Goal: Task Accomplishment & Management: Manage account settings

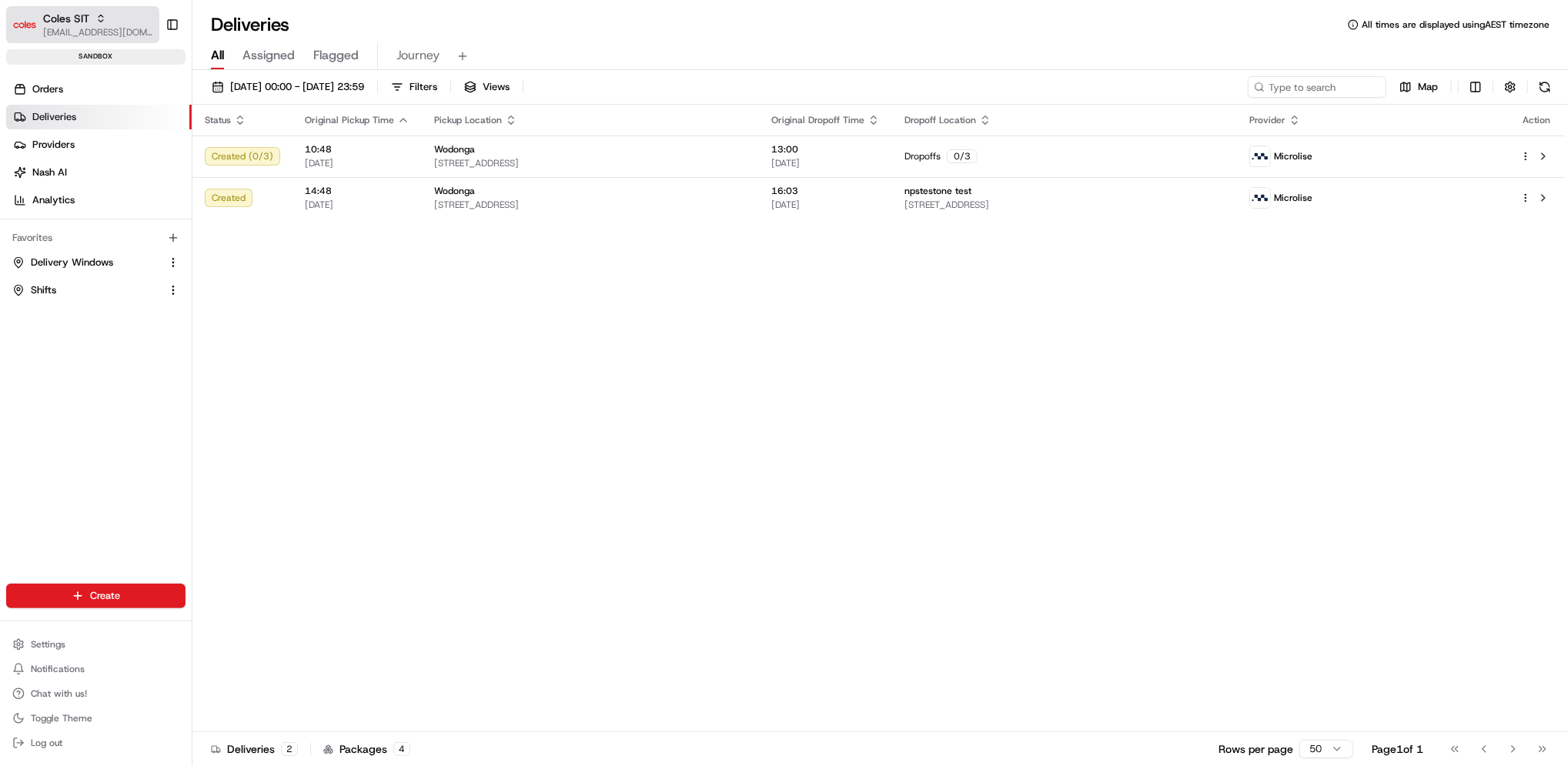
drag, startPoint x: 106, startPoint y: 26, endPoint x: 106, endPoint y: 7, distance: 19.0
click at [106, 7] on button "Coles SIT [EMAIL_ADDRESS][DOMAIN_NAME]" at bounding box center [83, 25] width 153 height 37
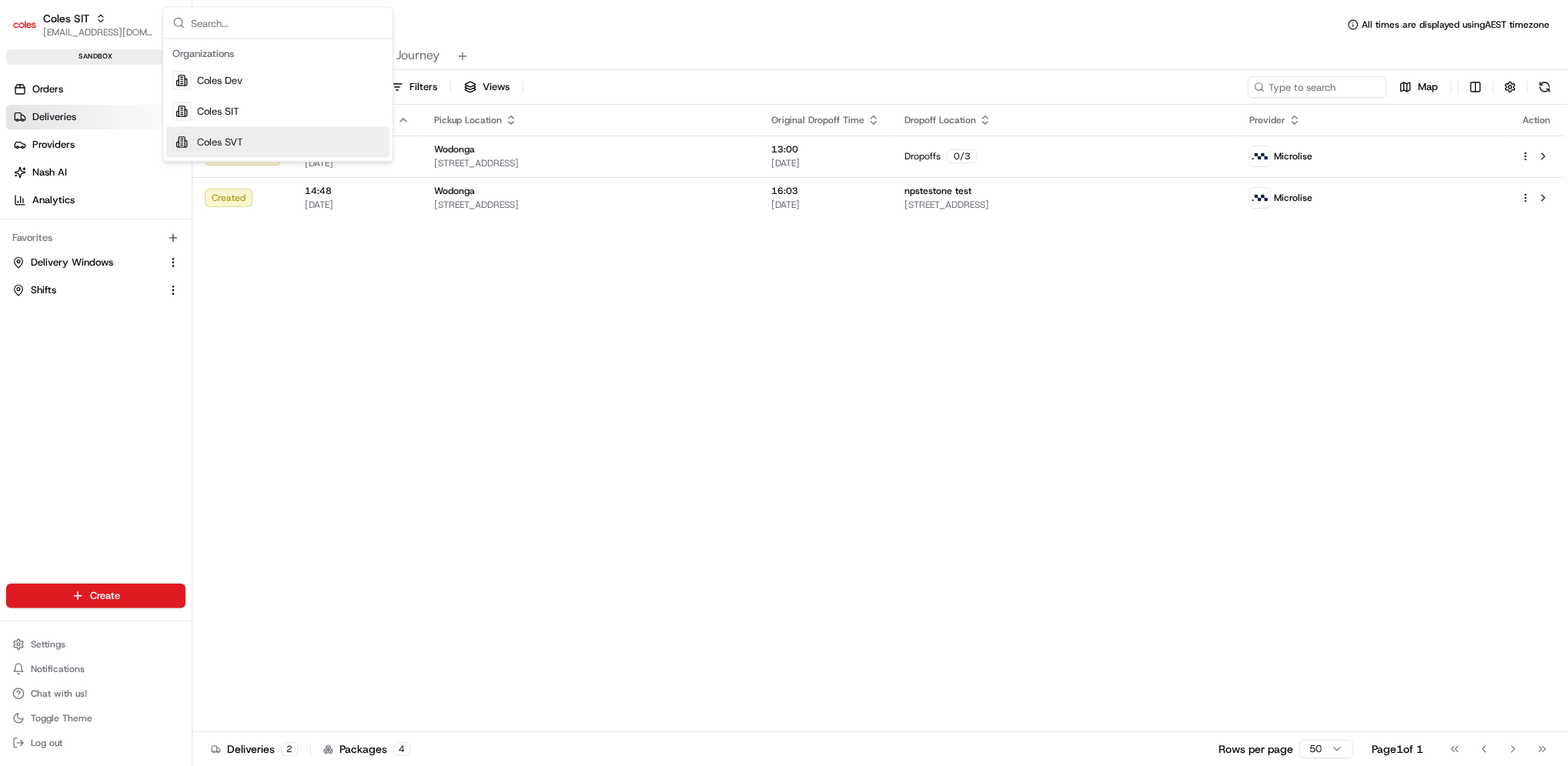
click at [232, 138] on span "Coles SVT" at bounding box center [219, 142] width 46 height 14
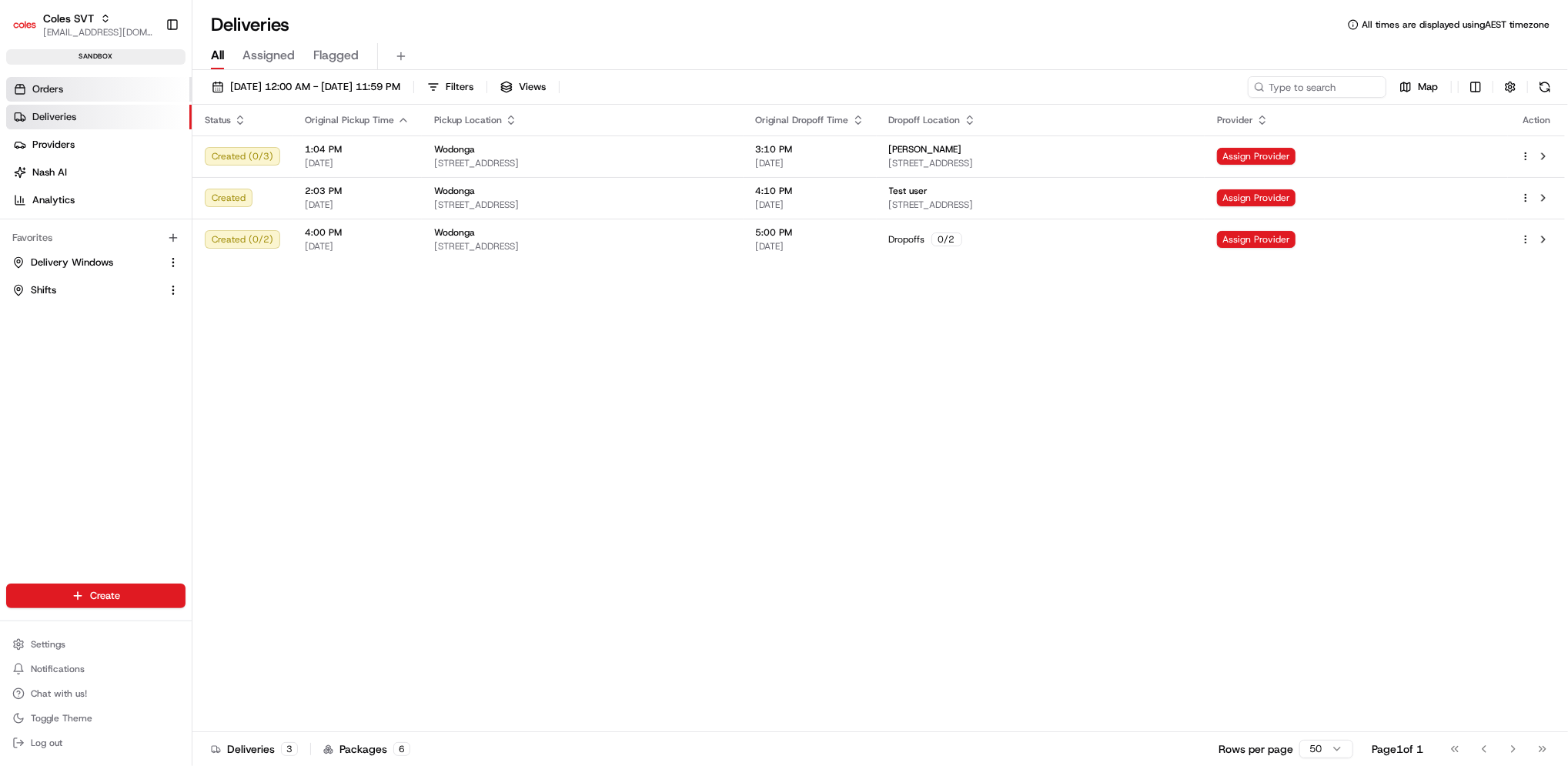
click at [56, 88] on span "Orders" at bounding box center [48, 89] width 31 height 14
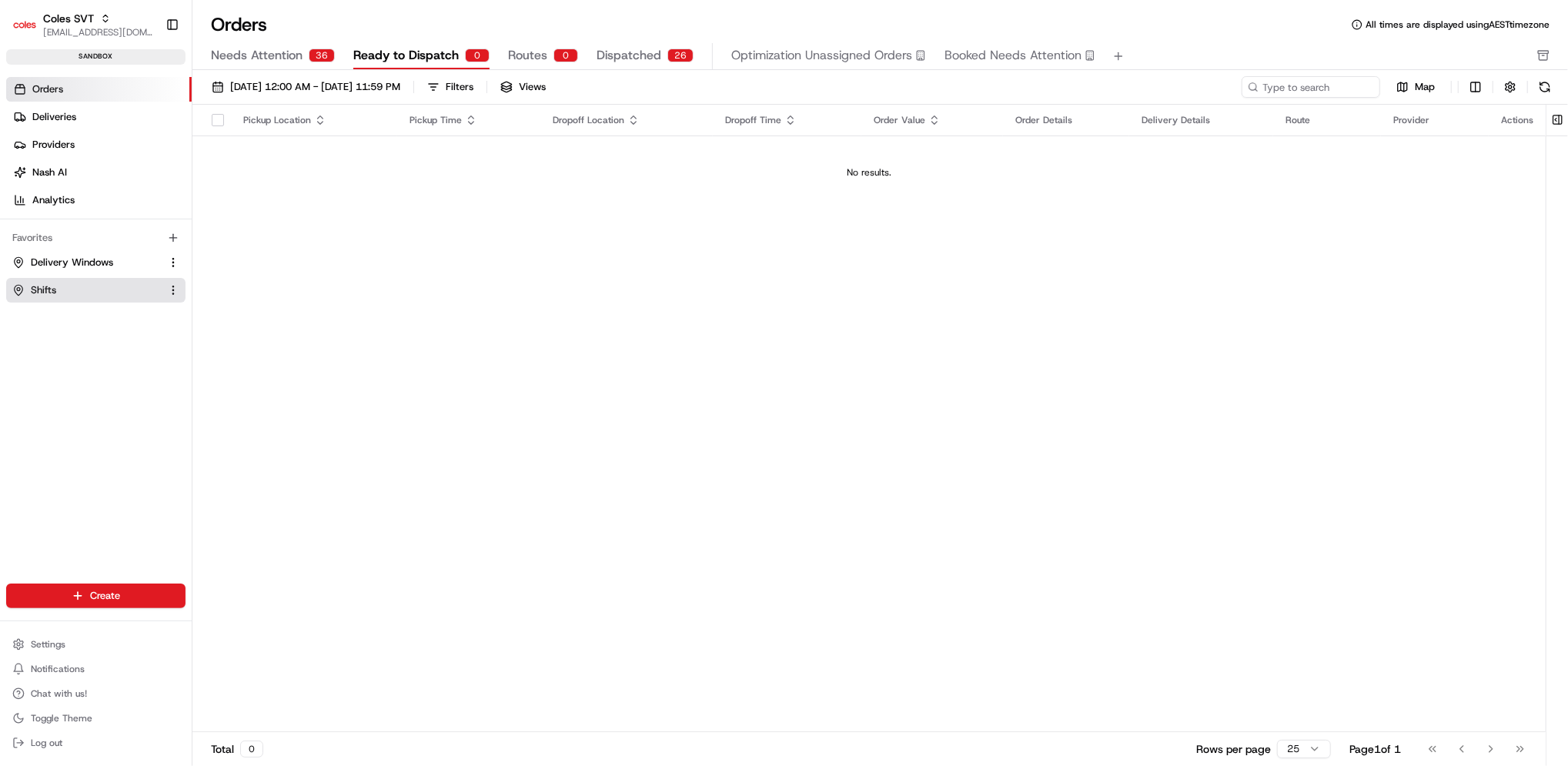
click at [68, 282] on button "Shifts" at bounding box center [96, 290] width 179 height 24
click at [37, 293] on span "Shifts" at bounding box center [43, 290] width 25 height 14
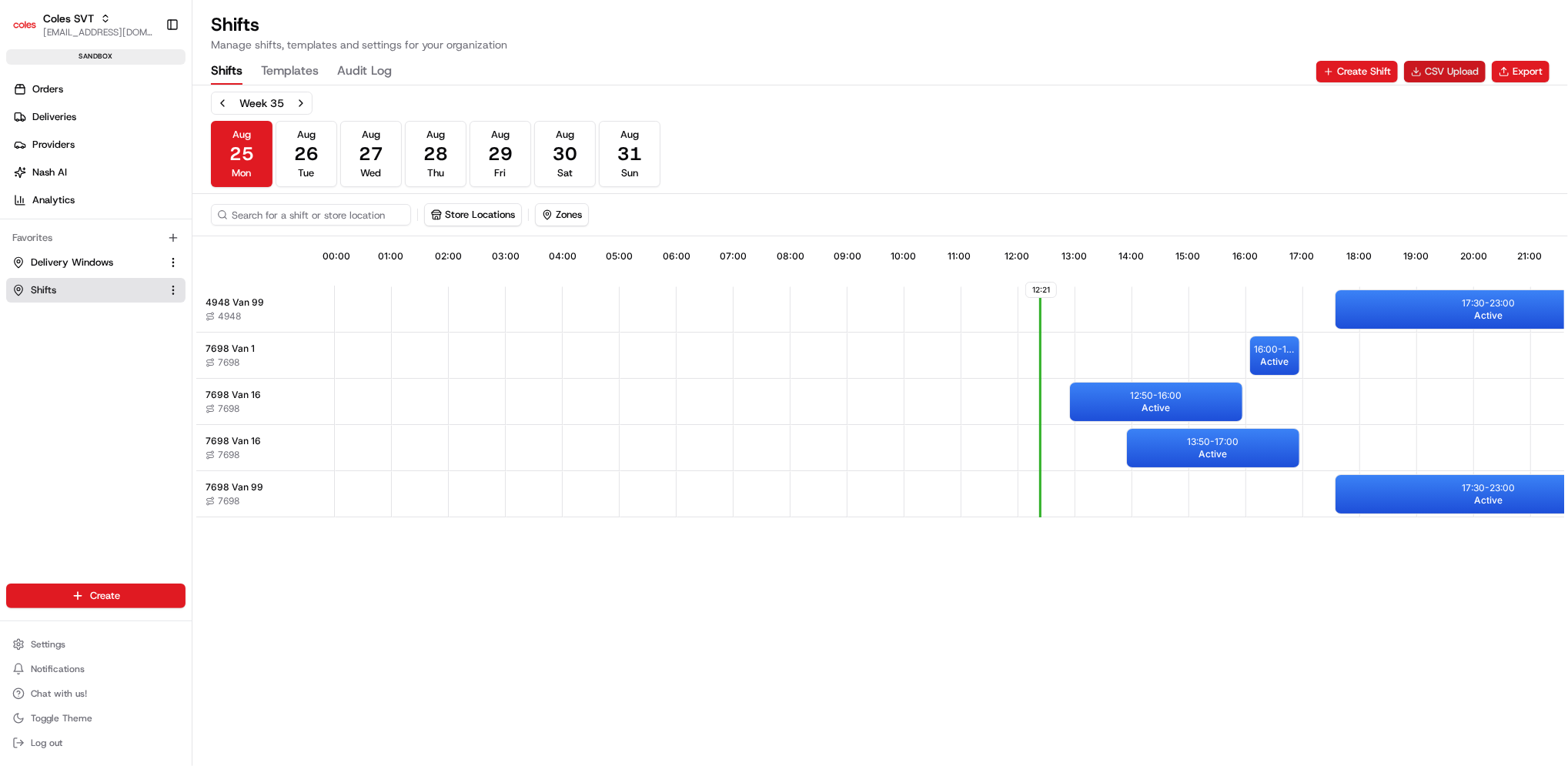
click at [1445, 78] on button "CSV Upload" at bounding box center [1445, 71] width 81 height 21
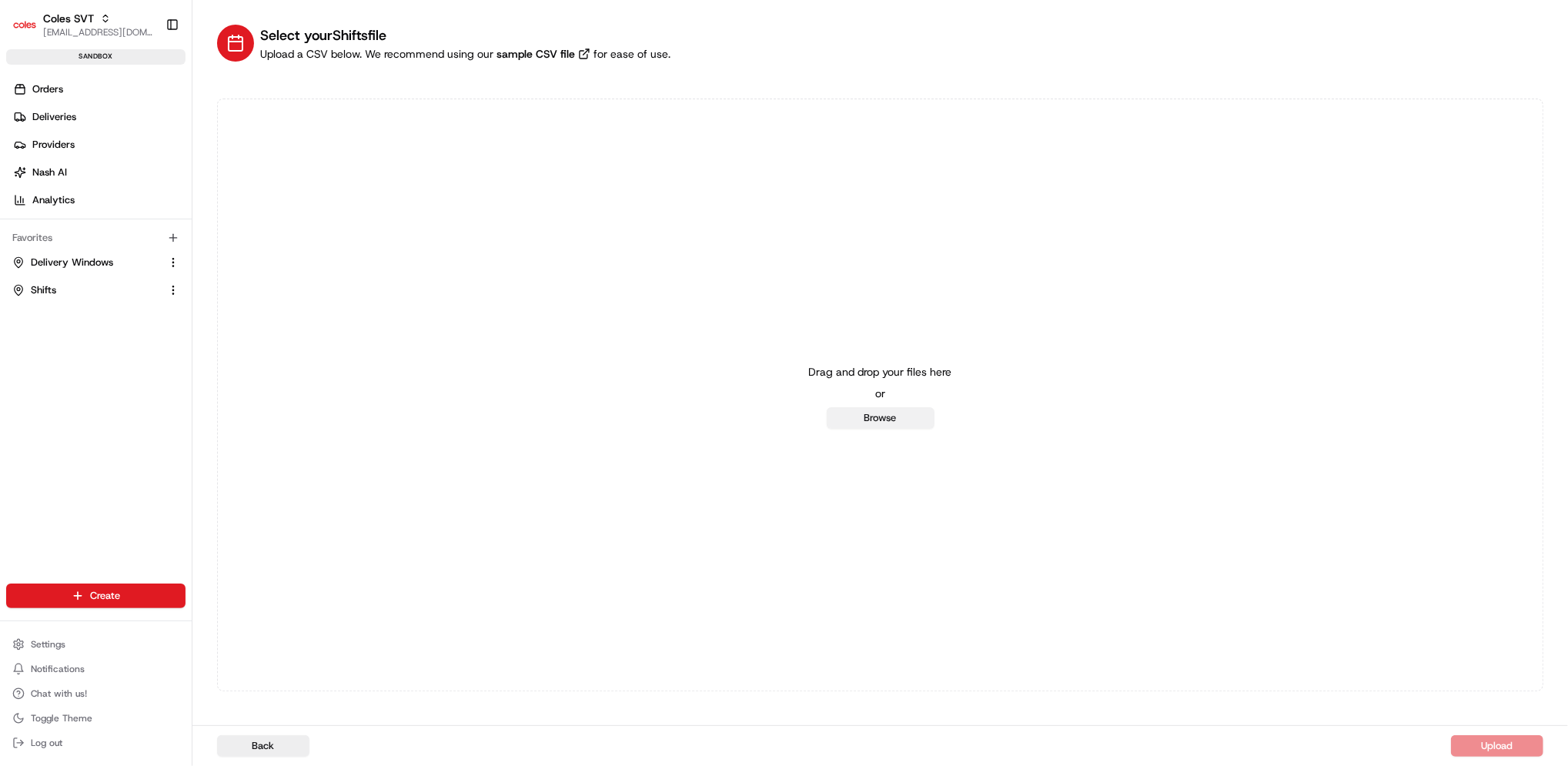
click at [915, 416] on button "Browse" at bounding box center [880, 417] width 107 height 21
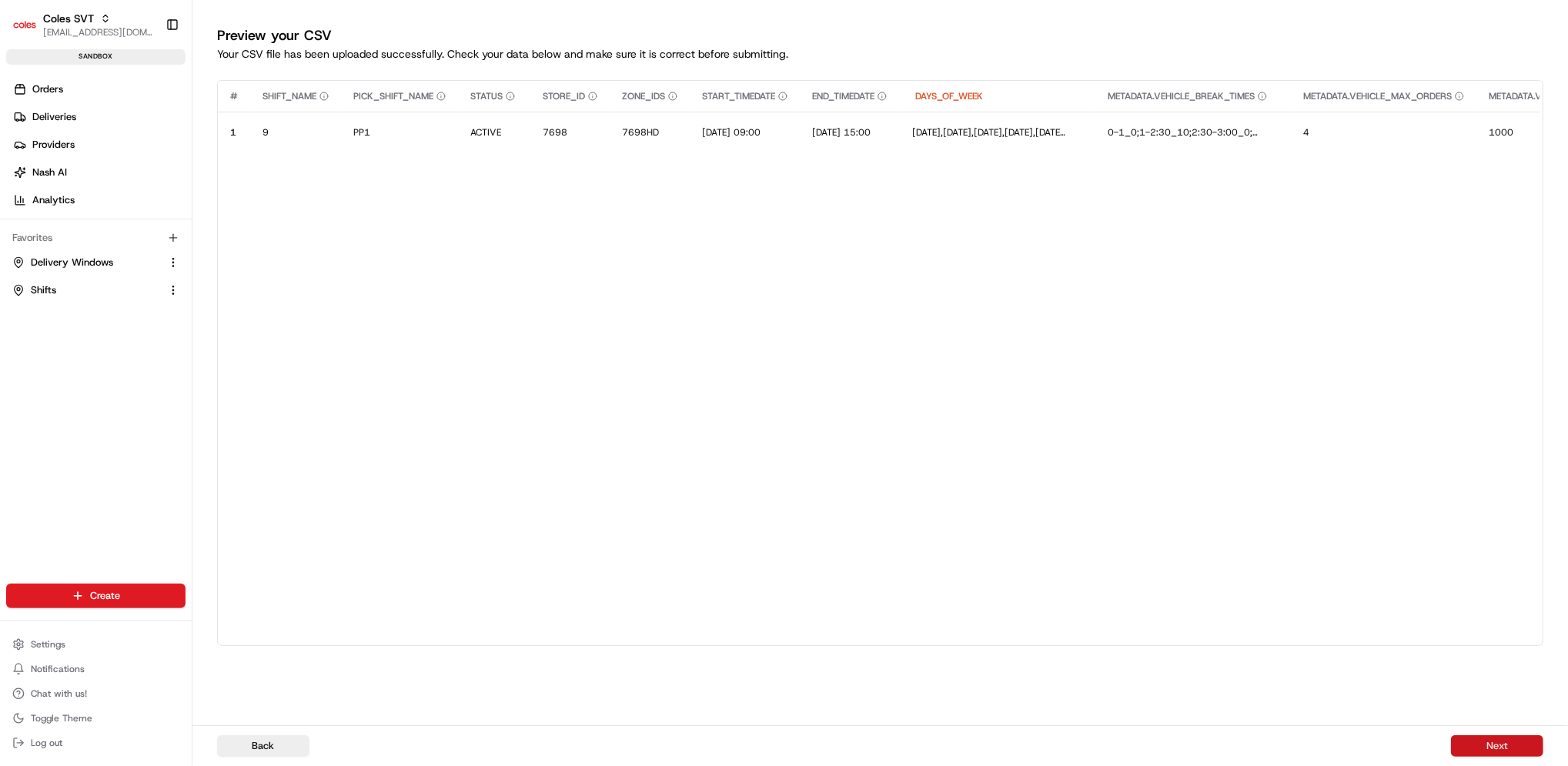
click at [1503, 751] on button "Next" at bounding box center [1497, 745] width 92 height 21
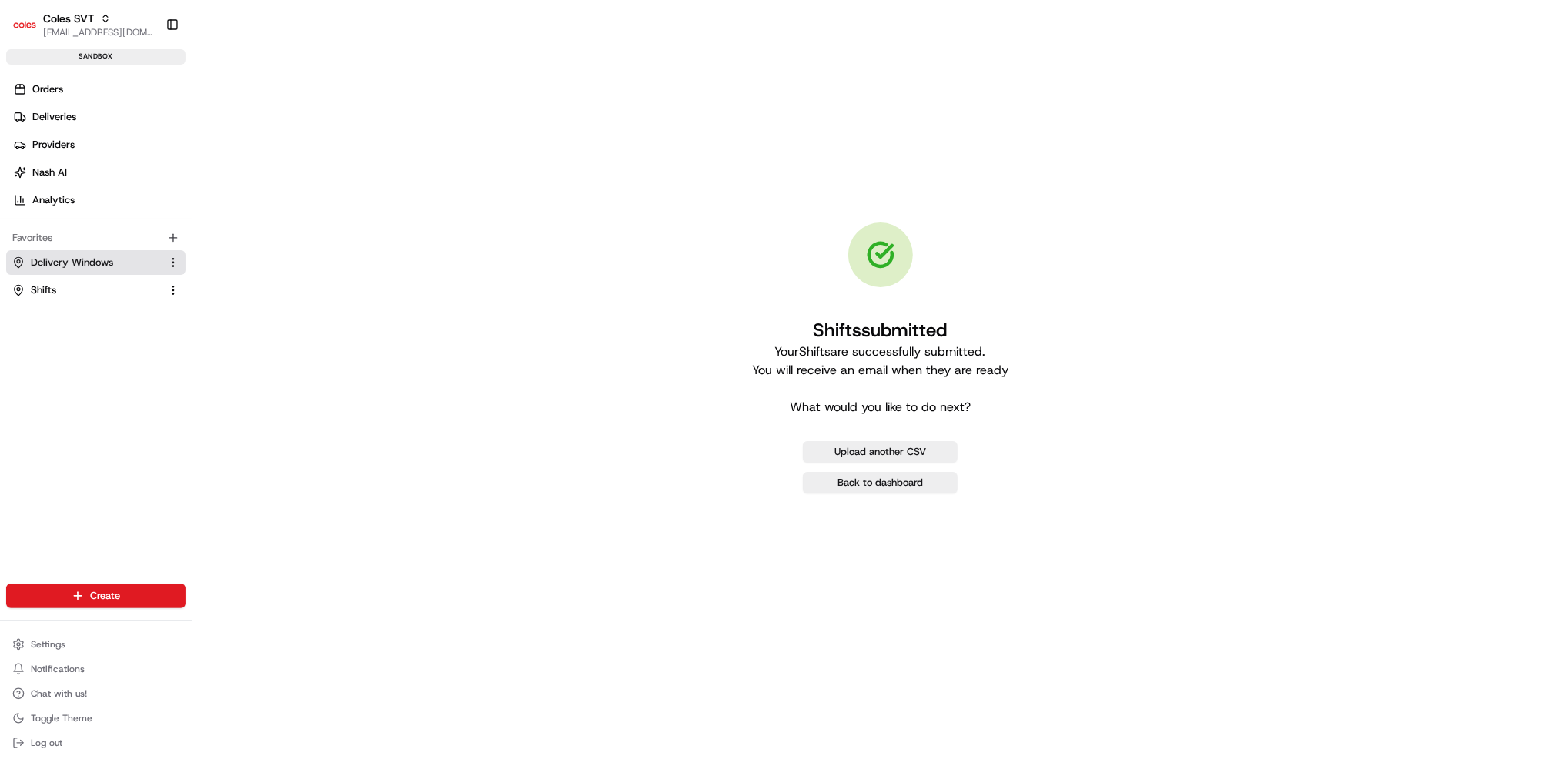
click at [95, 256] on span "Delivery Windows" at bounding box center [72, 262] width 82 height 14
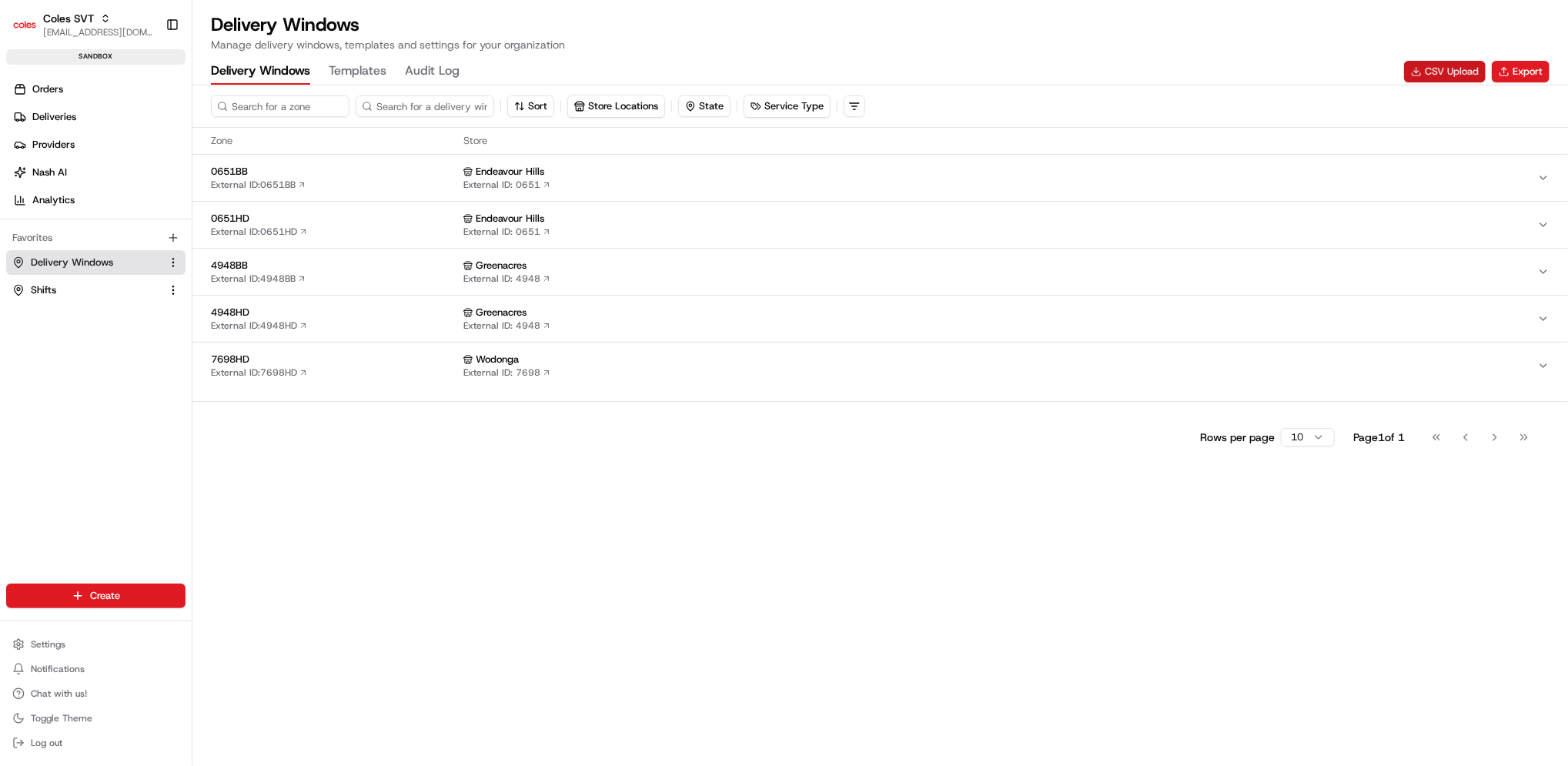
click at [1446, 68] on button "CSV Upload" at bounding box center [1445, 71] width 81 height 21
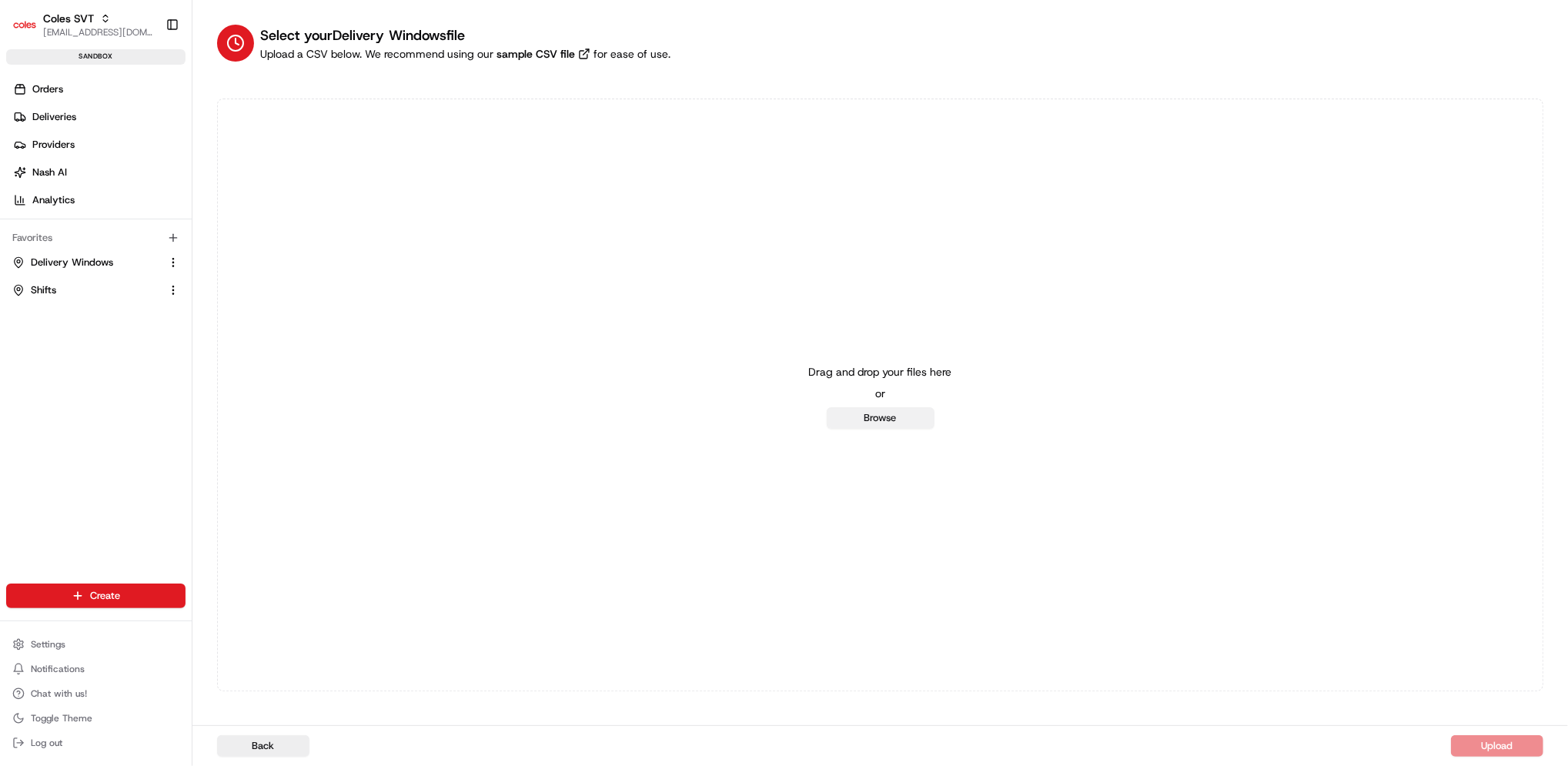
click at [877, 420] on button "Browse" at bounding box center [880, 417] width 107 height 21
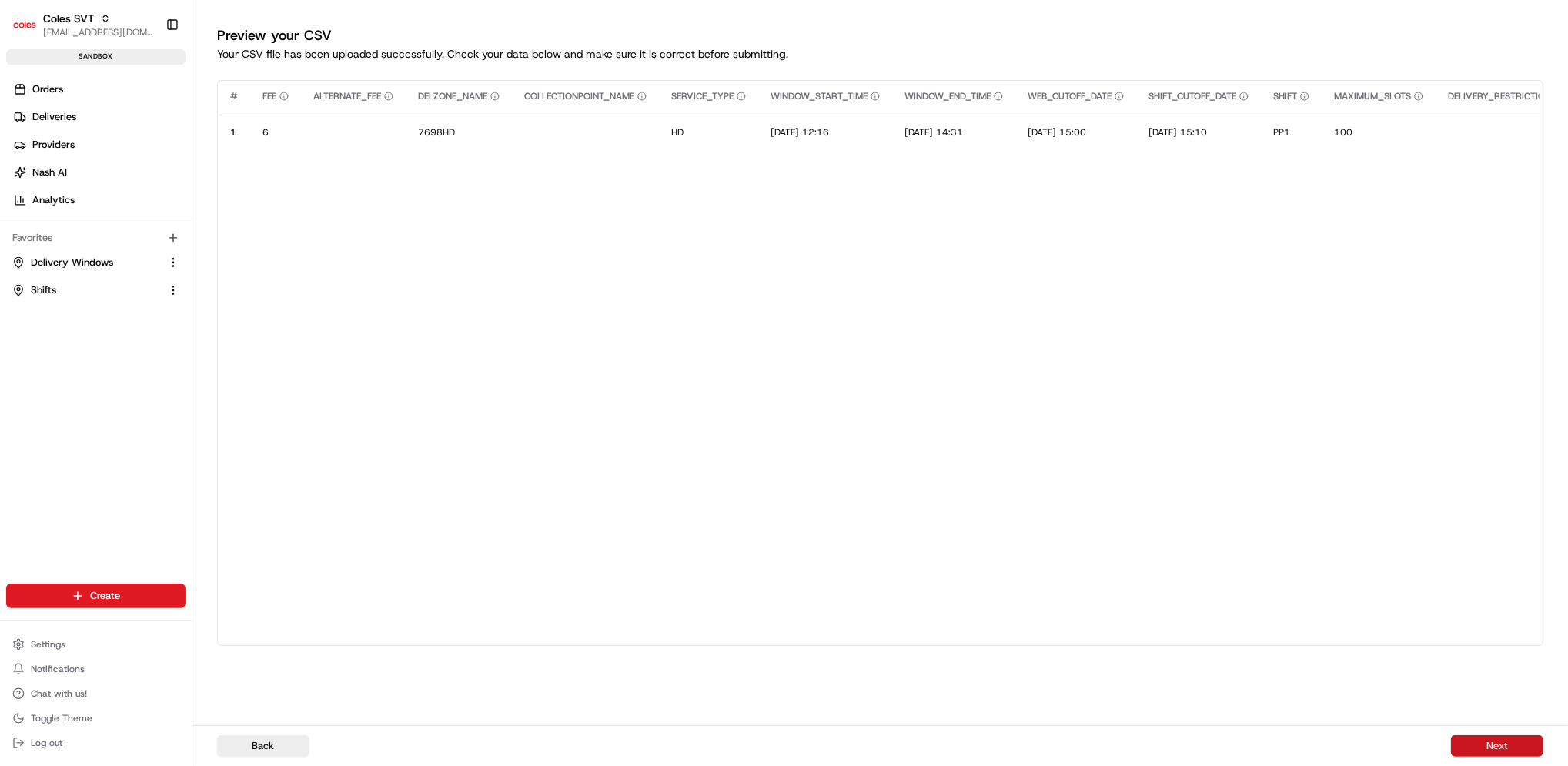
click at [1512, 749] on button "Next" at bounding box center [1497, 745] width 92 height 21
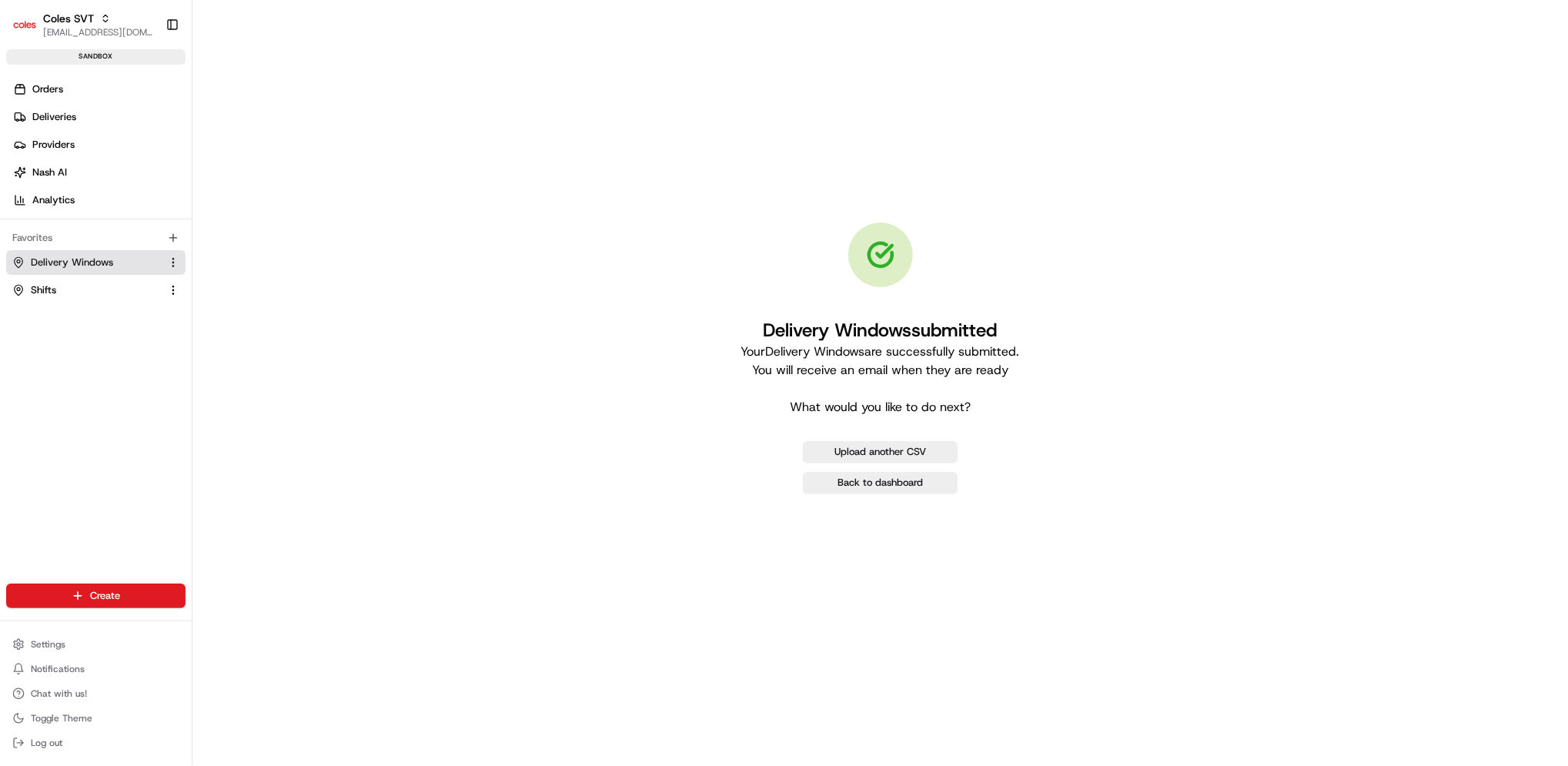
click at [81, 271] on button "Delivery Windows" at bounding box center [96, 262] width 179 height 24
click at [91, 256] on span "Delivery Windows" at bounding box center [72, 262] width 82 height 14
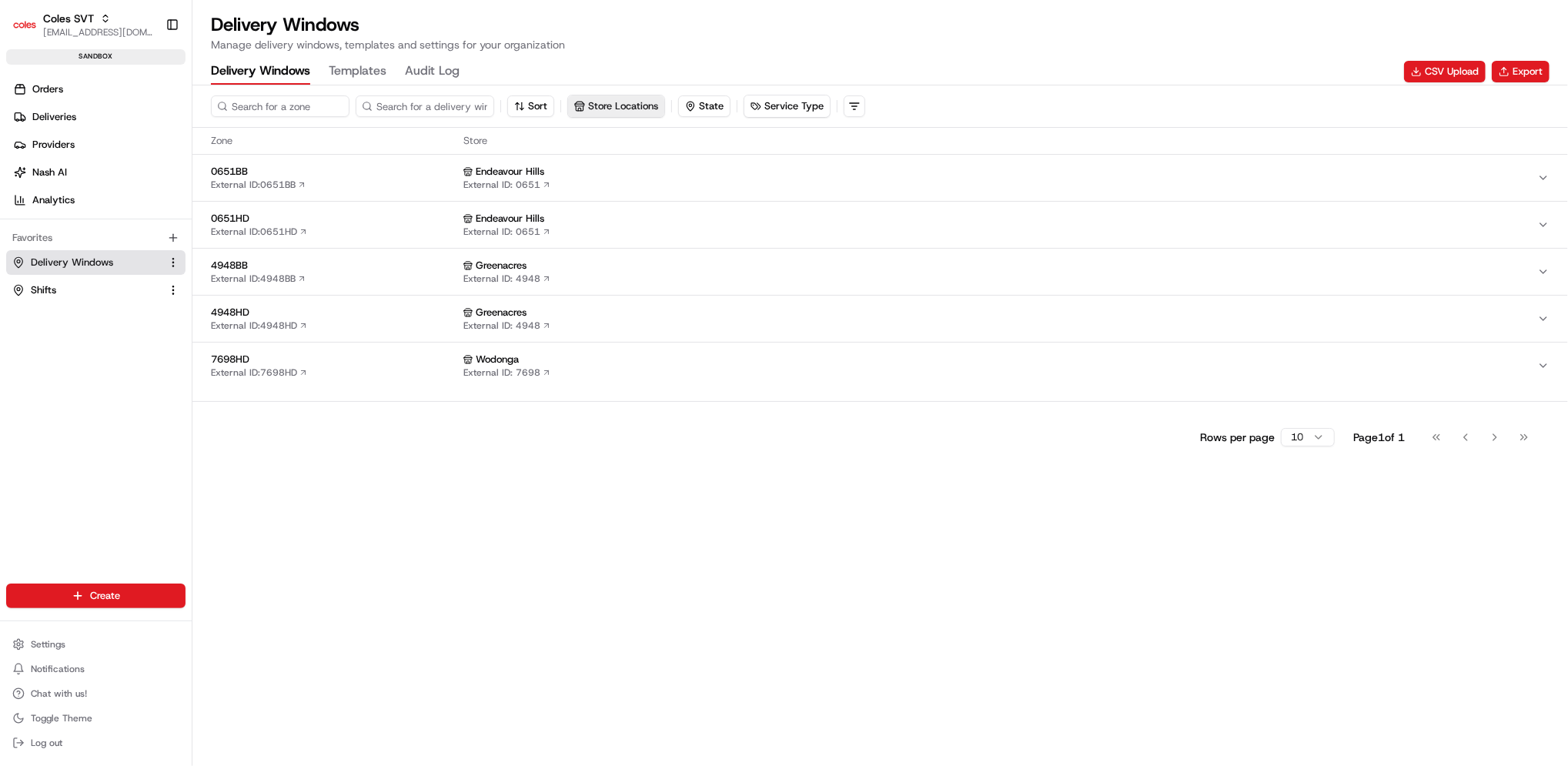
click at [614, 113] on button "Store Locations" at bounding box center [616, 105] width 96 height 21
type input "wodon"
click at [636, 177] on div "Wodonga (7698)" at bounding box center [679, 187] width 220 height 23
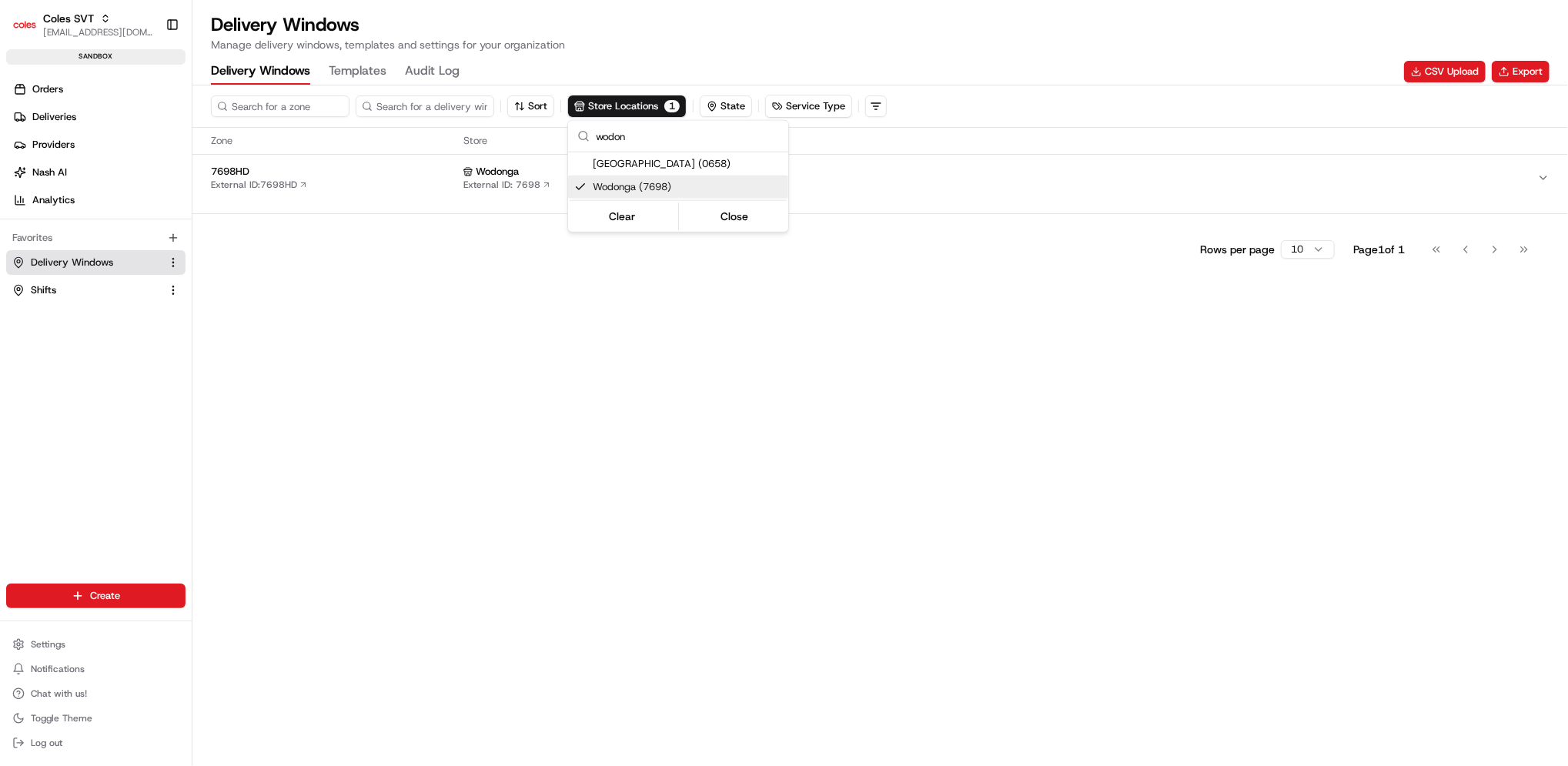
click at [688, 389] on html "Coles SVT [EMAIL_ADDRESS][DOMAIN_NAME] Toggle Sidebar sandbox Orders Deliveries…" at bounding box center [784, 383] width 1568 height 766
click at [260, 165] on span "7698HD" at bounding box center [334, 172] width 246 height 14
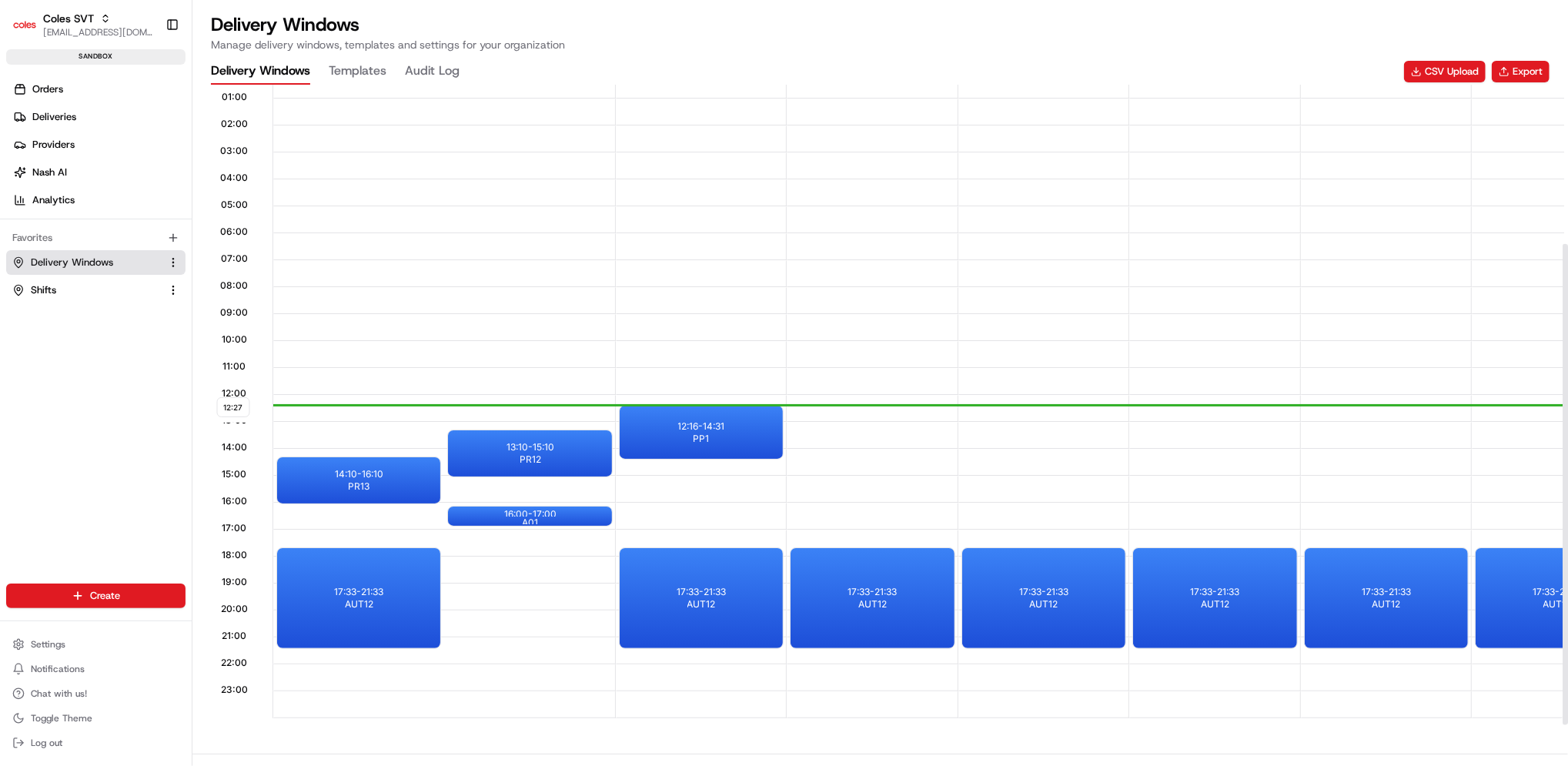
scroll to position [231, 0]
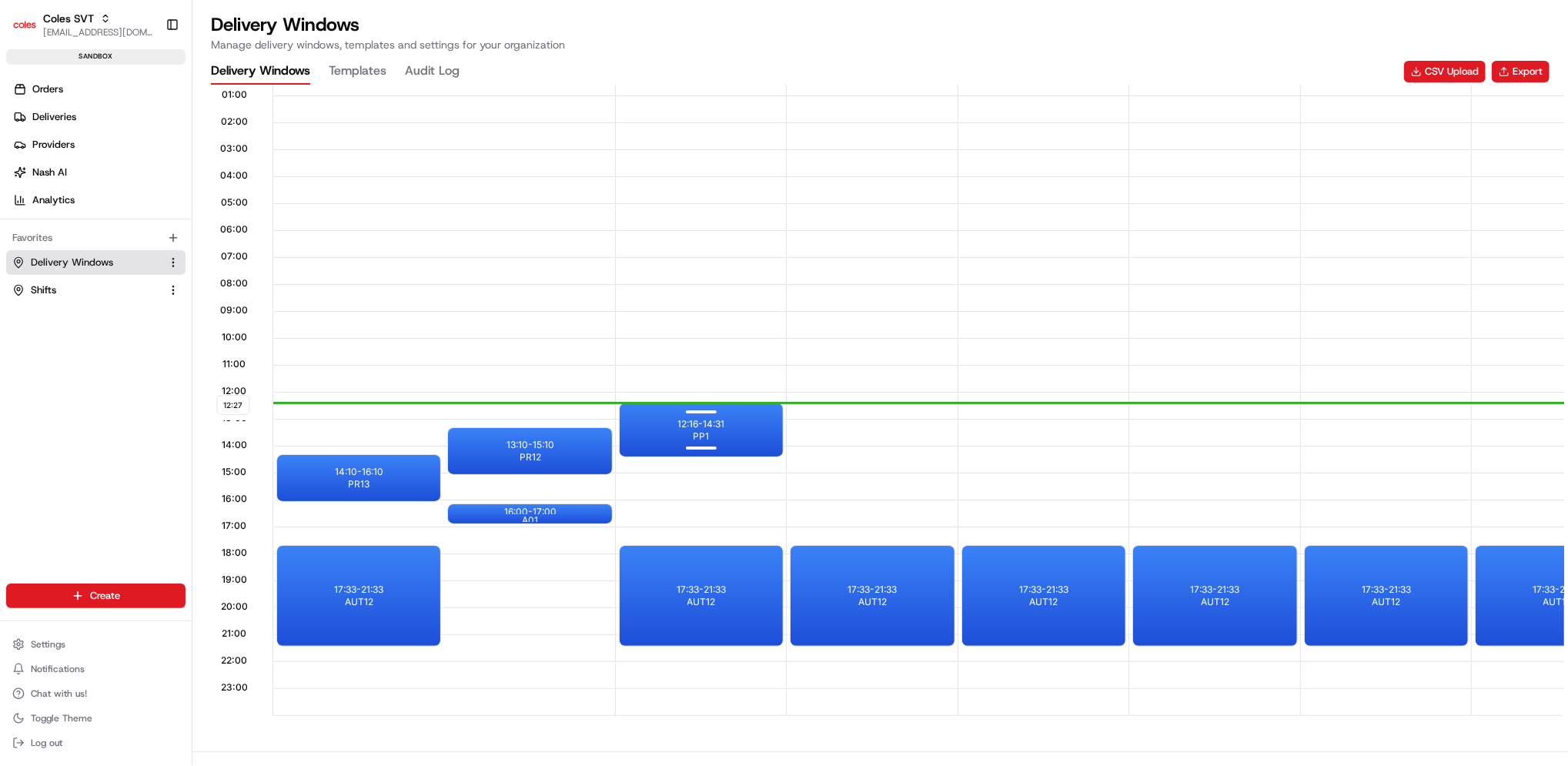
click at [692, 427] on p "12:16 - 14:31" at bounding box center [702, 424] width 47 height 12
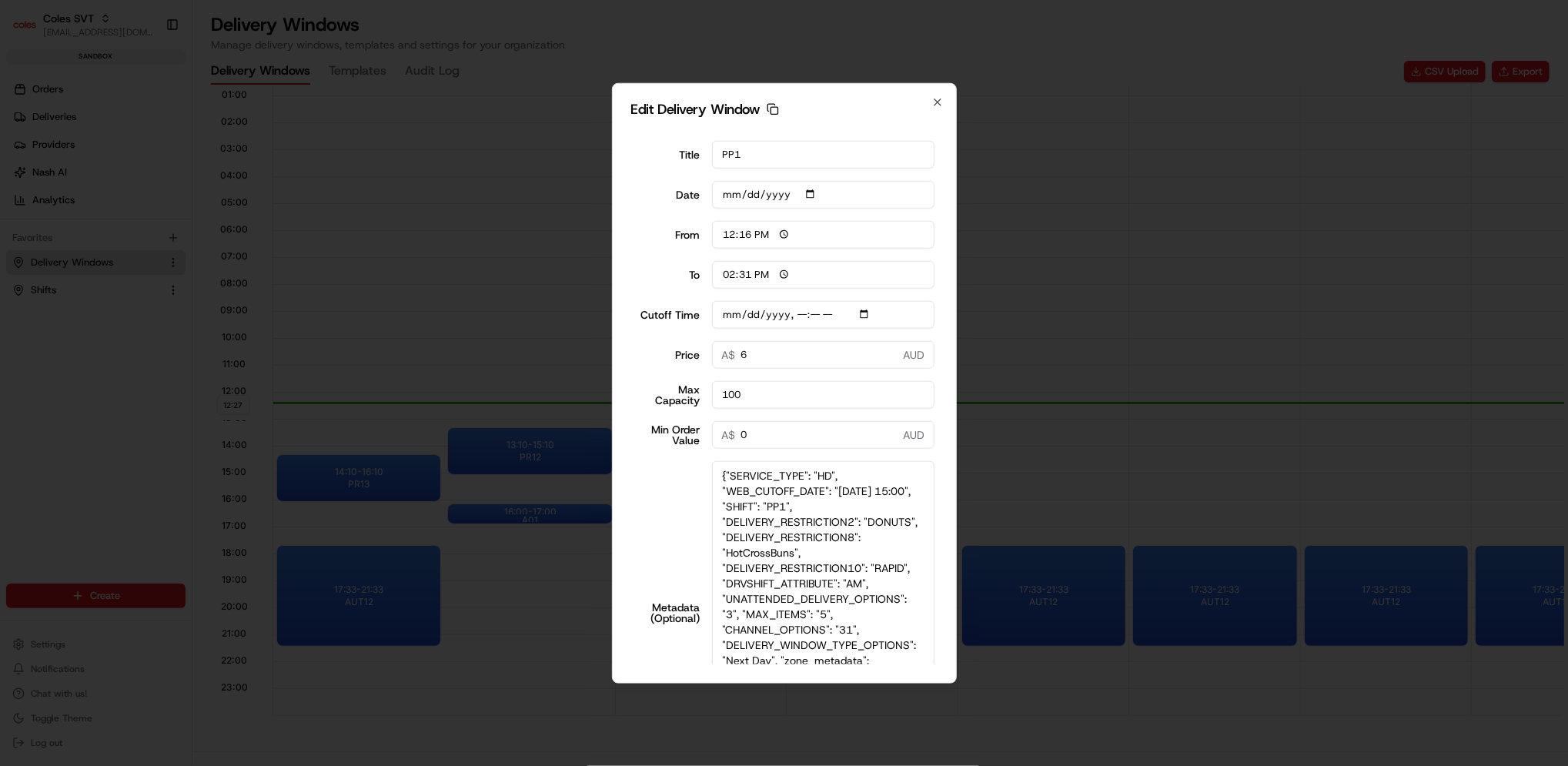
drag, startPoint x: 925, startPoint y: 551, endPoint x: 1150, endPoint y: 810, distance: 343.1
click at [1150, 765] on html "Coles SVT [EMAIL_ADDRESS][DOMAIN_NAME] Toggle Sidebar sandbox Orders Deliveries…" at bounding box center [784, 383] width 1568 height 766
click at [790, 393] on input "100" at bounding box center [823, 395] width 222 height 28
type input "[DATE]T15:10"
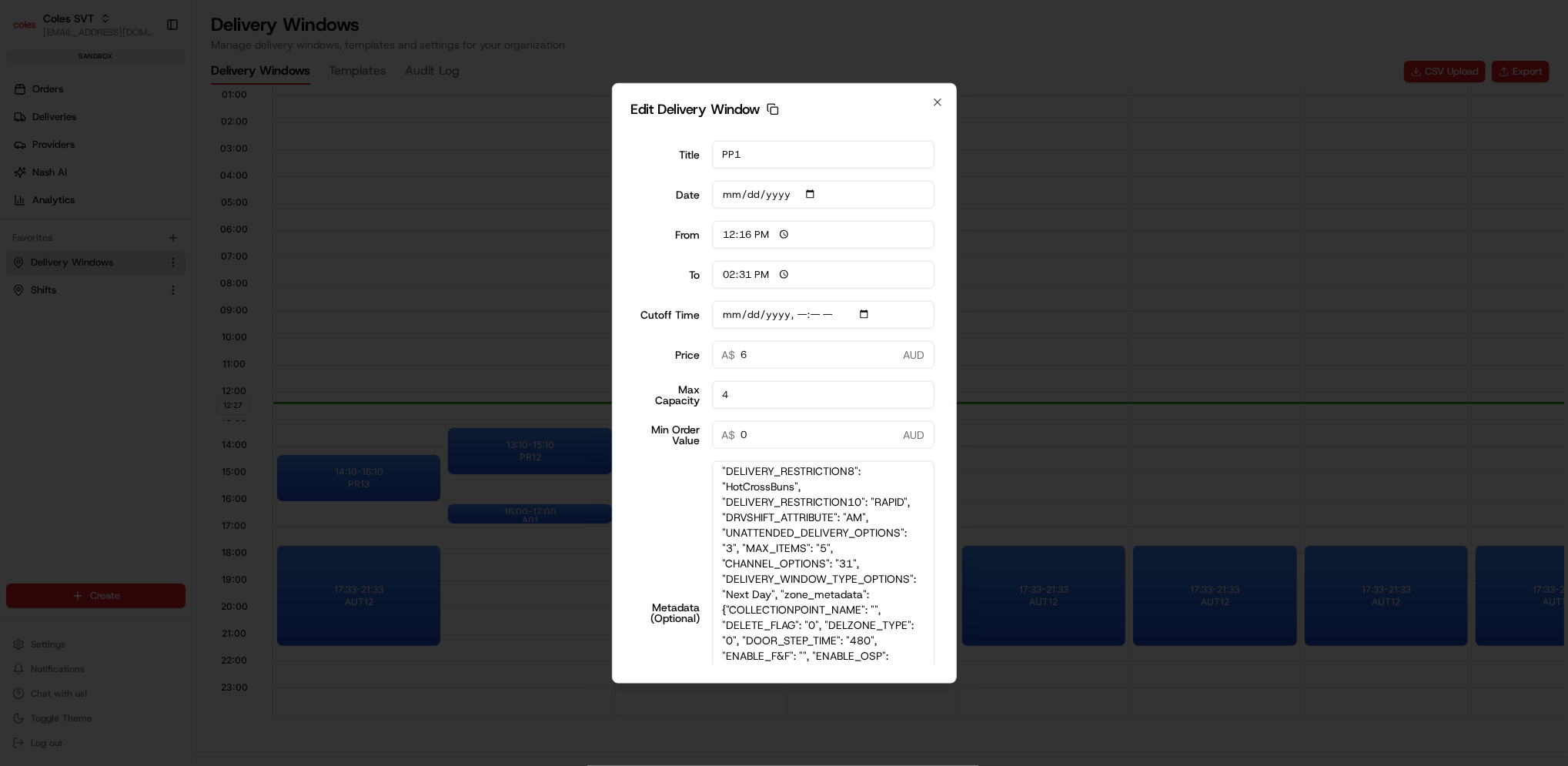
type input "4"
click at [836, 575] on textarea "{"SERVICE_TYPE": "HD", "WEB_CUTOFF_DATE": "[DATE] 15:00", "SHIFT": "PP1", "DELI…" at bounding box center [823, 612] width 222 height 304
click at [834, 575] on textarea "{"SERVICE_TYPE": "HD", "WEB_CUTOFF_DATE": "[DATE] 15:00", "SHIFT": "PP1", "DELI…" at bounding box center [823, 612] width 222 height 304
click at [839, 578] on textarea "{"SERVICE_TYPE": "HD", "WEB_CUTOFF_DATE": "[DATE] 15:00", "SHIFT": "PP1", "DELI…" at bounding box center [823, 612] width 222 height 304
type input "[DATE]T15:10"
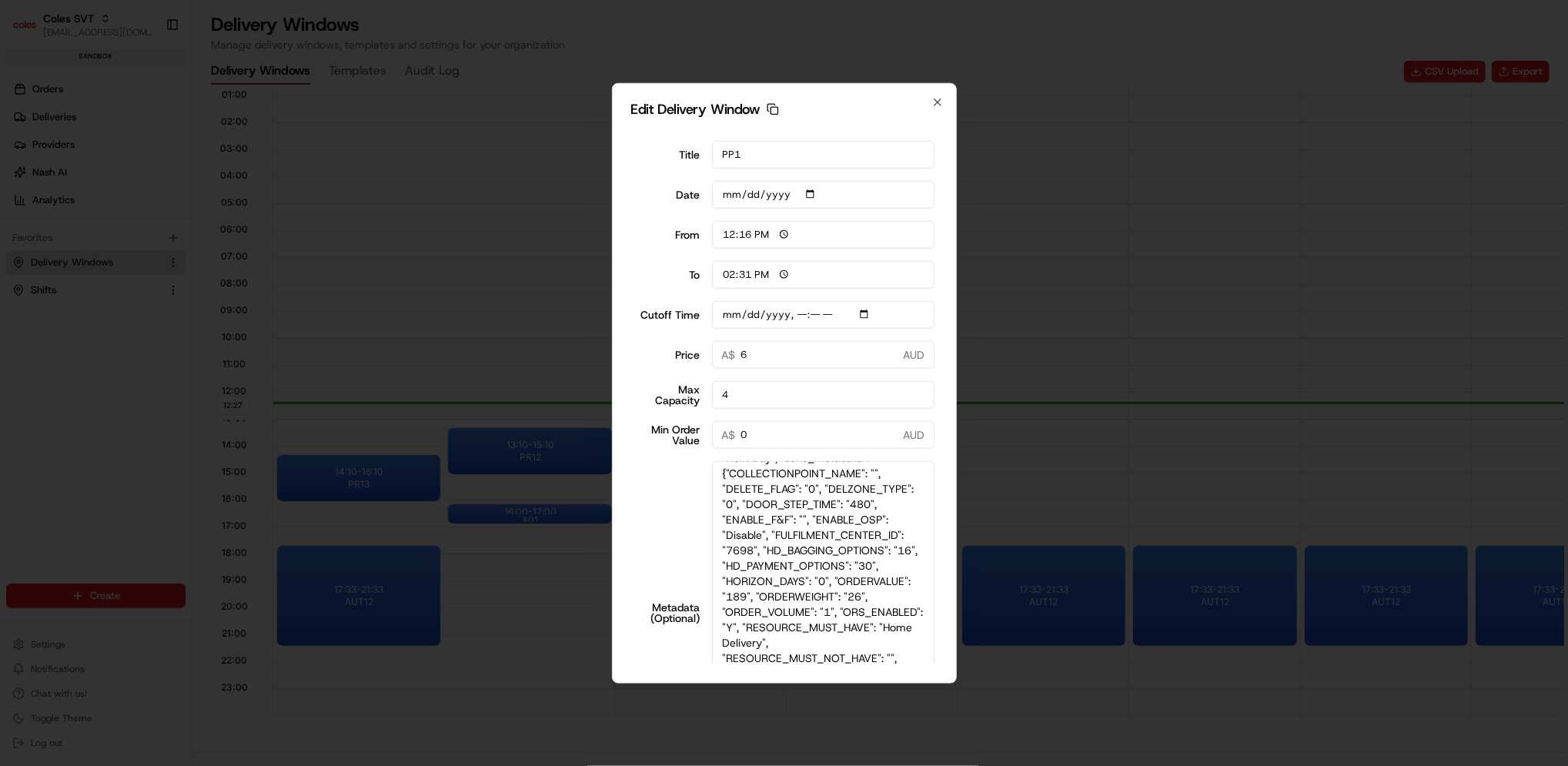
scroll to position [146, 0]
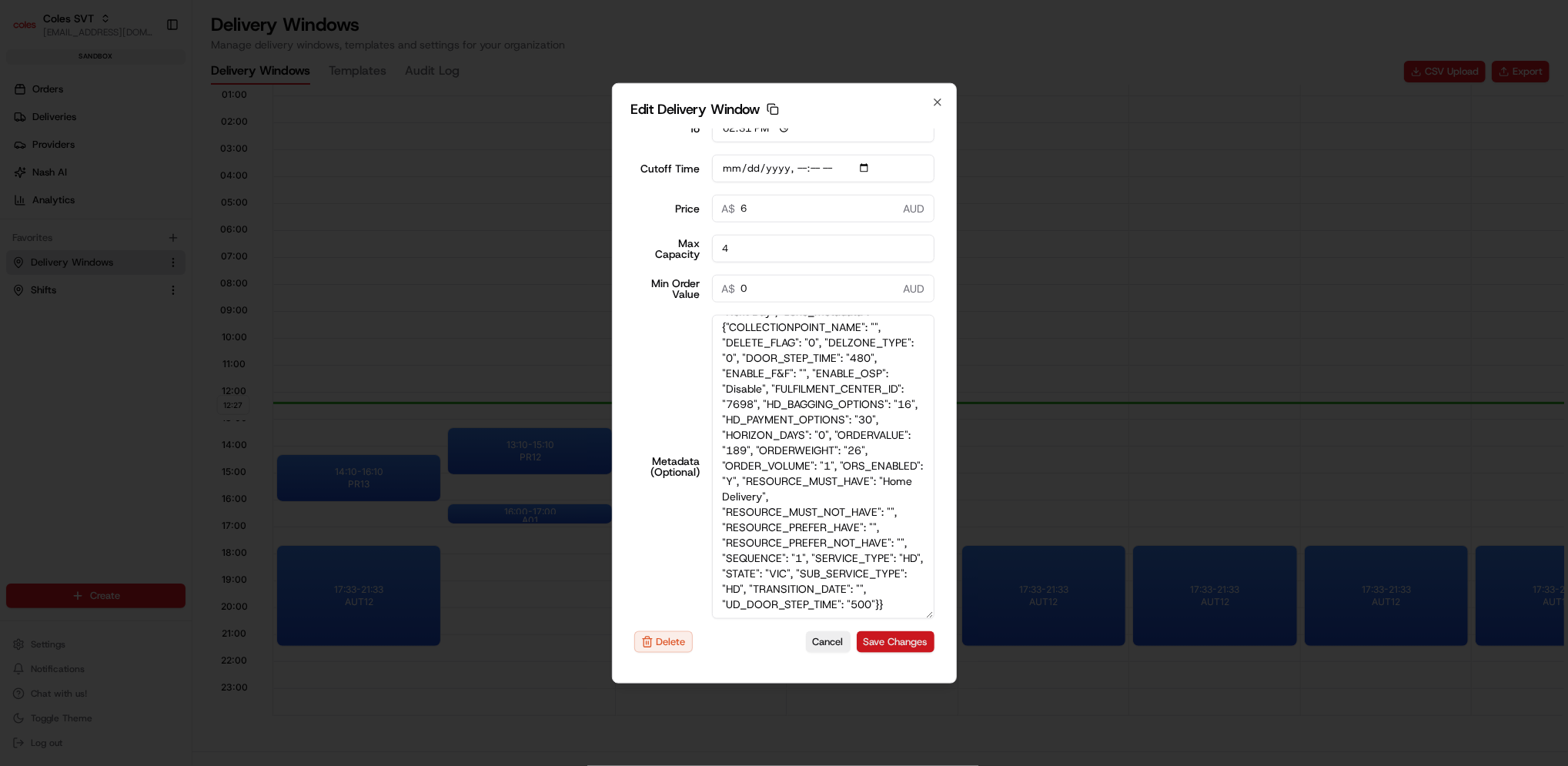
type textarea "{"SERVICE_TYPE": "HD", "WEB_CUTOFF_DATE": "[DATE] 15:00", "SHIFT": "PP1", "DELI…"
click at [890, 636] on button "Save Changes" at bounding box center [895, 641] width 77 height 21
type input "[DATE]T15:10"
type input "[DATE]"
type input "12:28"
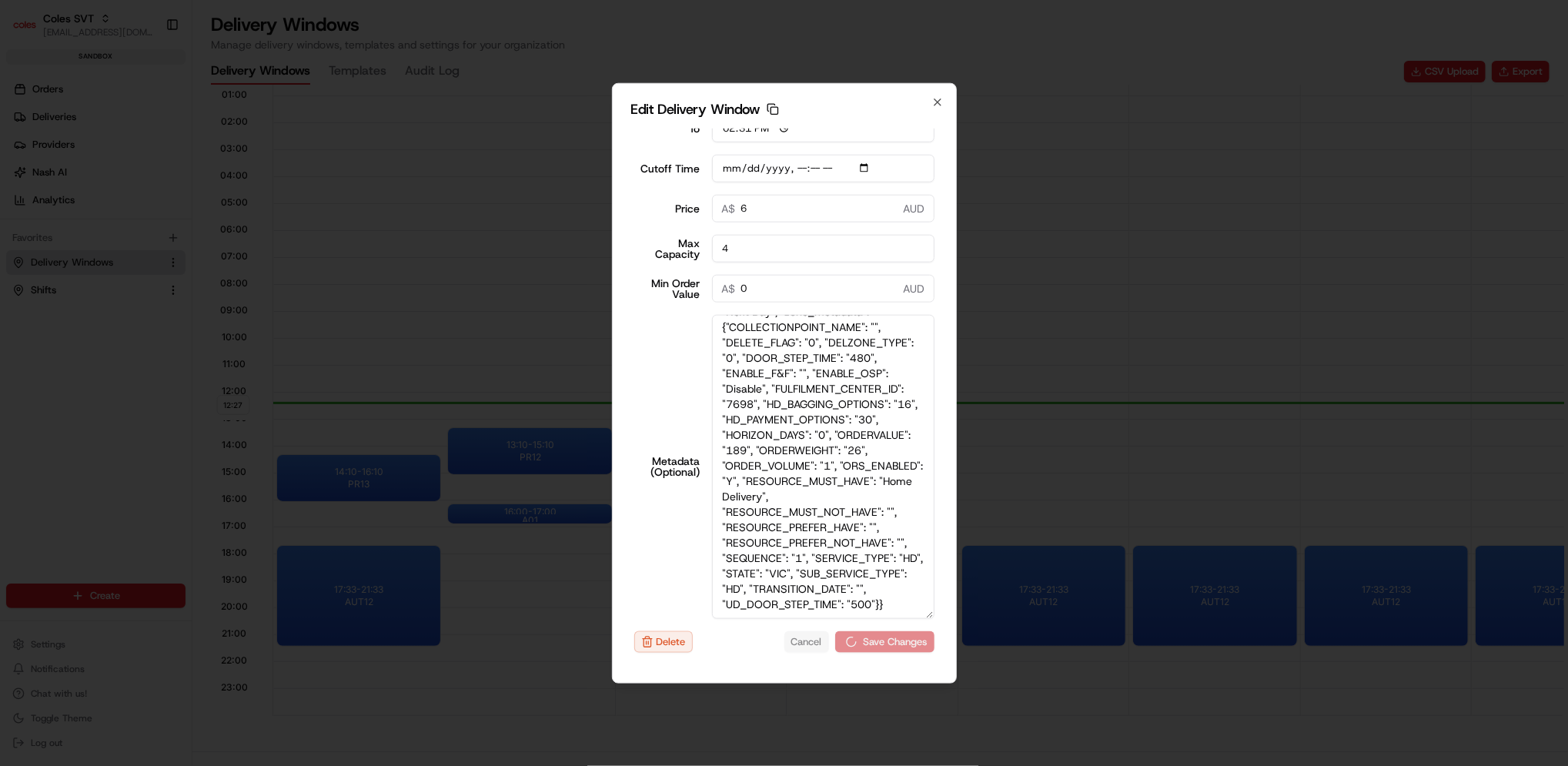
type input "13:28"
type input "[DATE]T15:10"
type input "0"
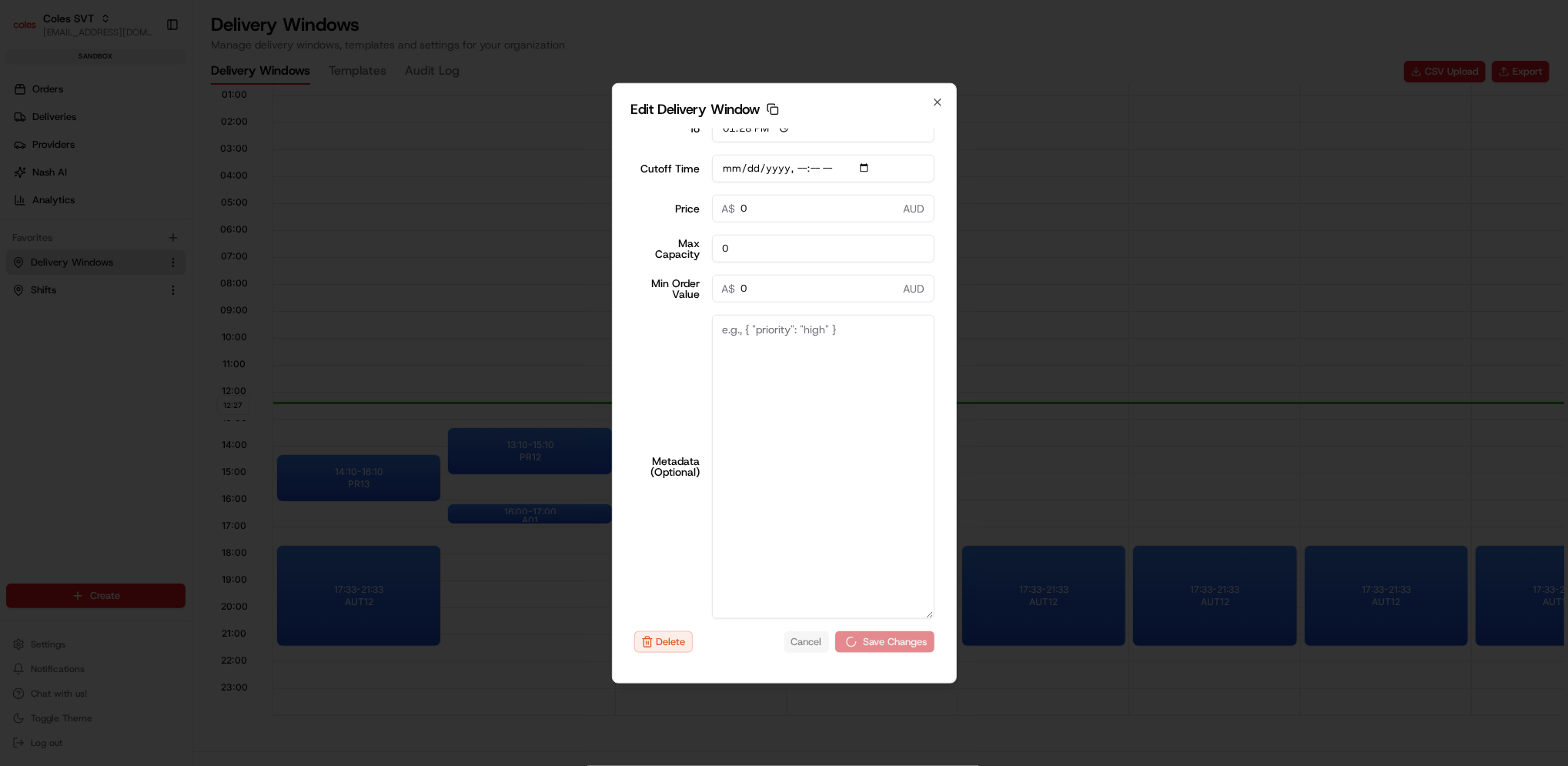
type input "[DATE]T15:10"
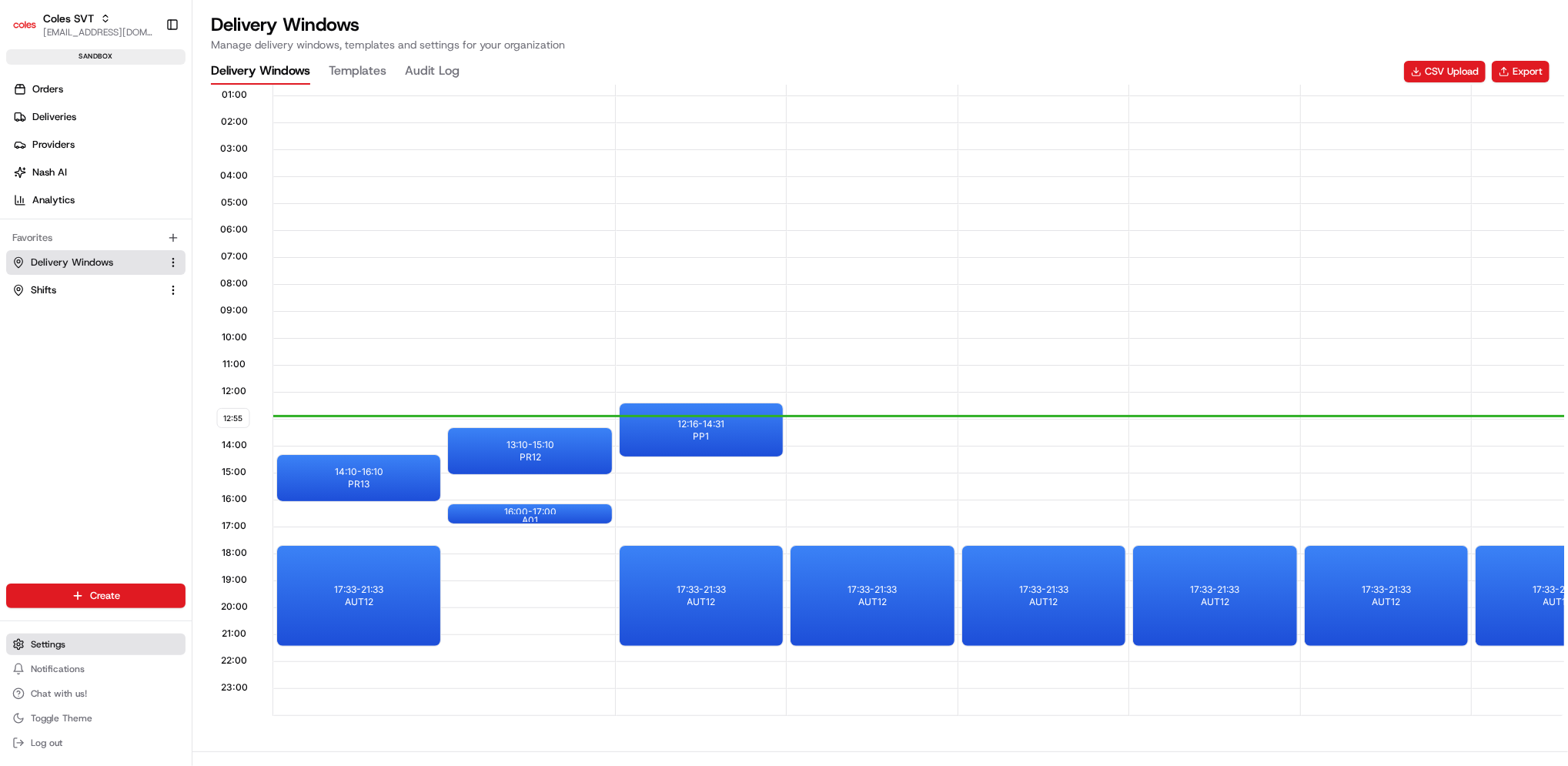
click at [72, 647] on button "Settings" at bounding box center [96, 644] width 179 height 21
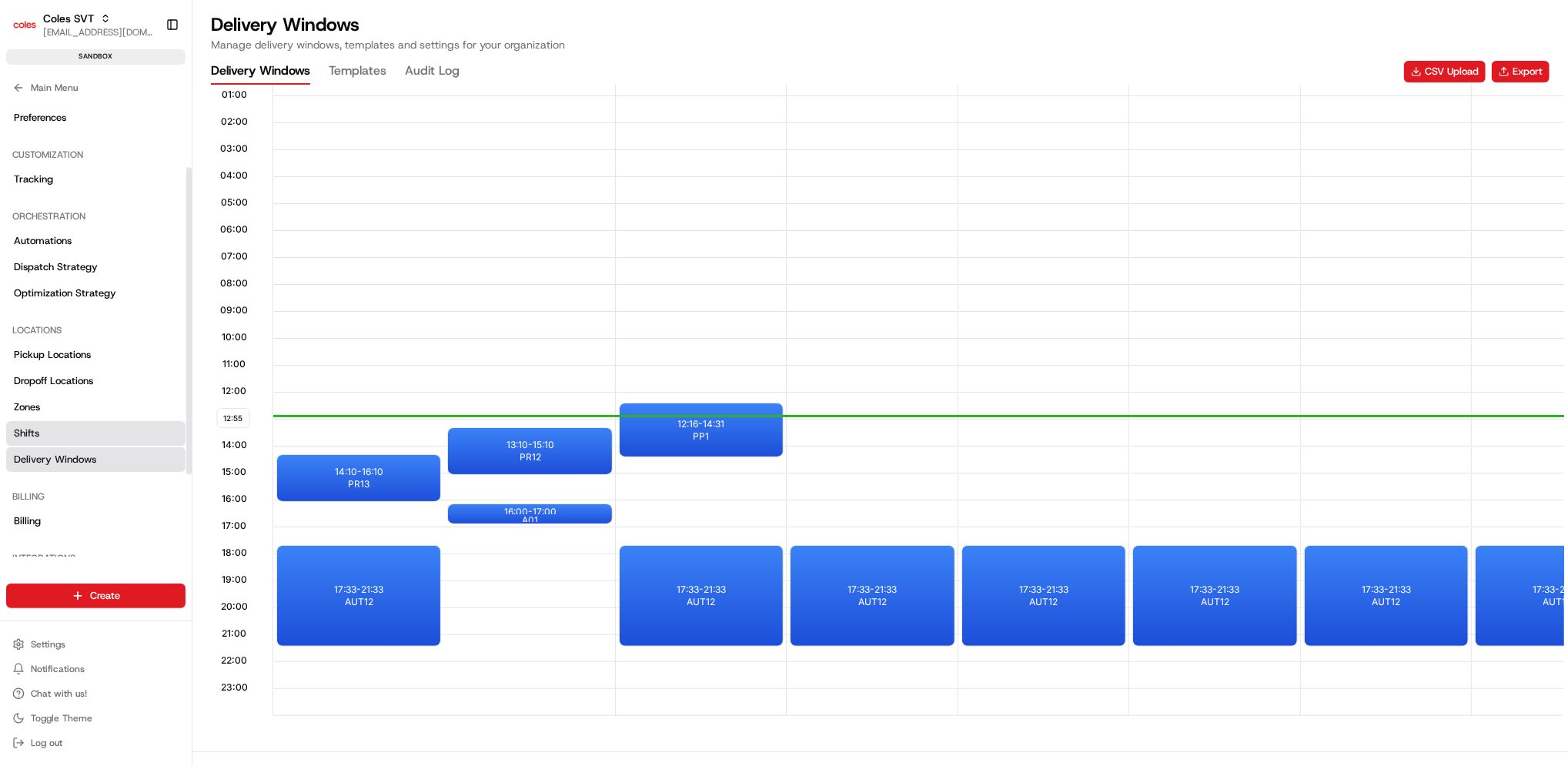
scroll to position [225, 0]
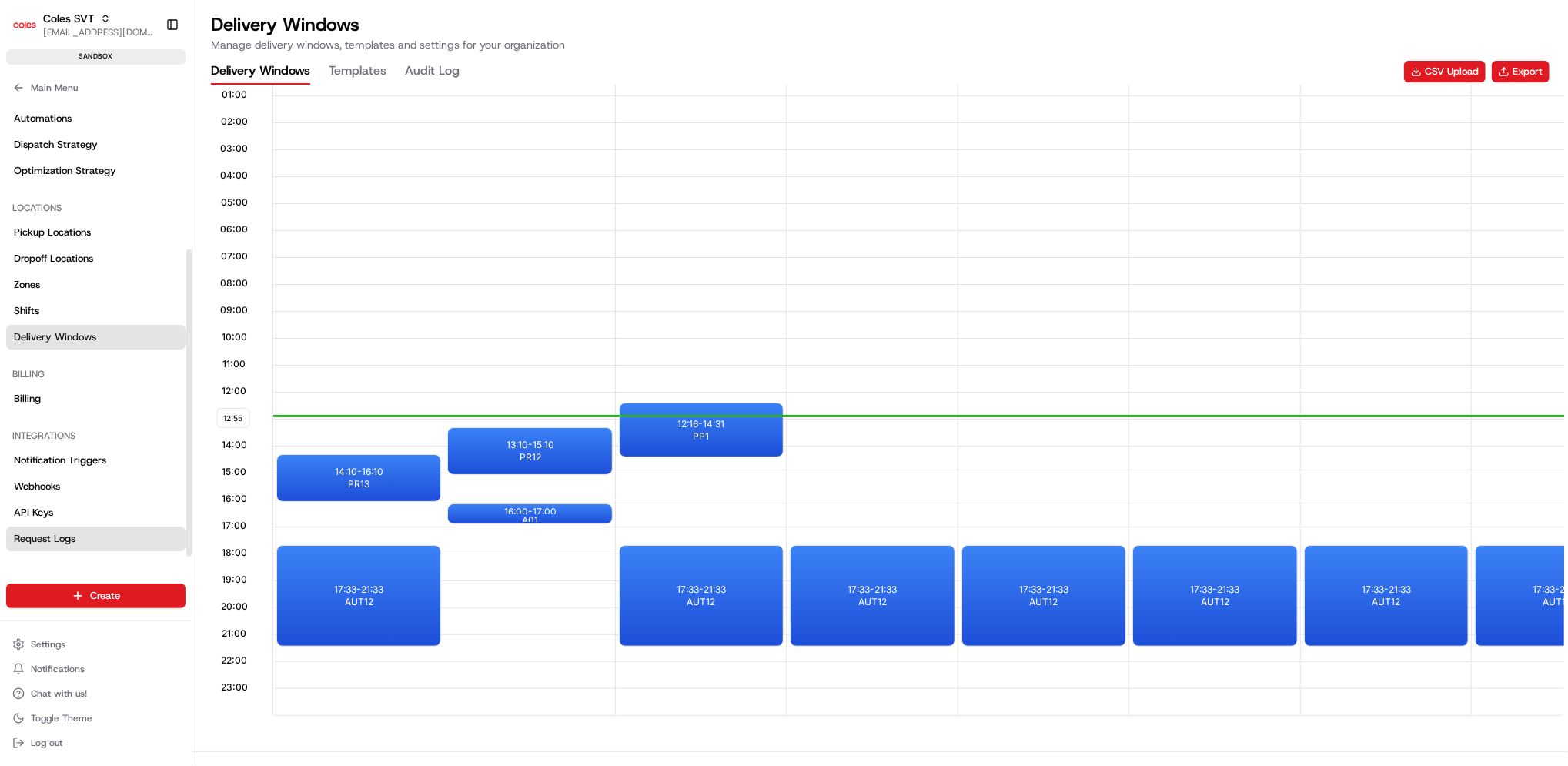
click at [48, 531] on link "Request Logs" at bounding box center [96, 538] width 179 height 24
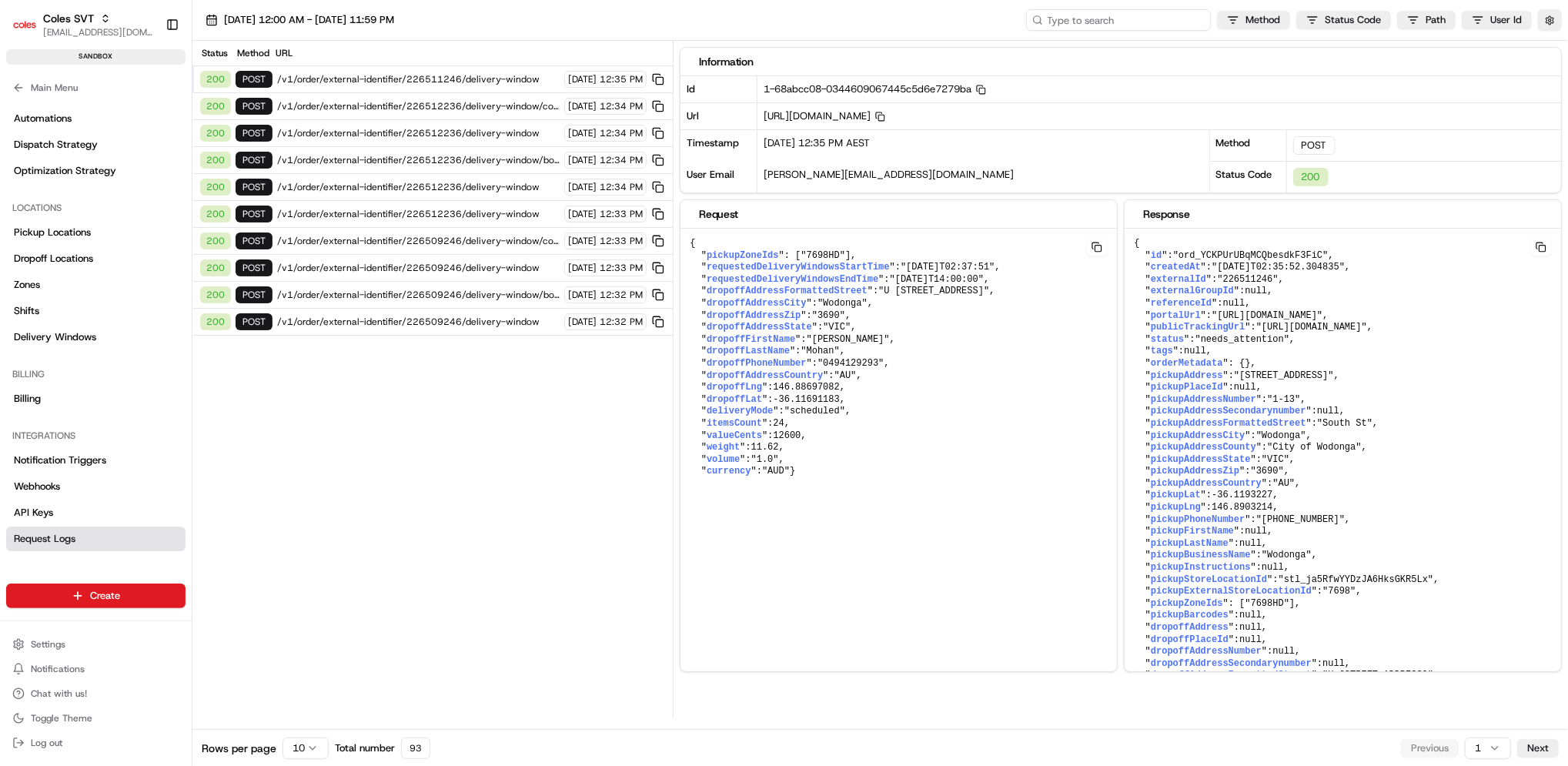
click at [1119, 20] on input at bounding box center [1119, 20] width 185 height 21
paste input "226511246"
type input "226511246"
paste input "226511246"
type input "226511246"
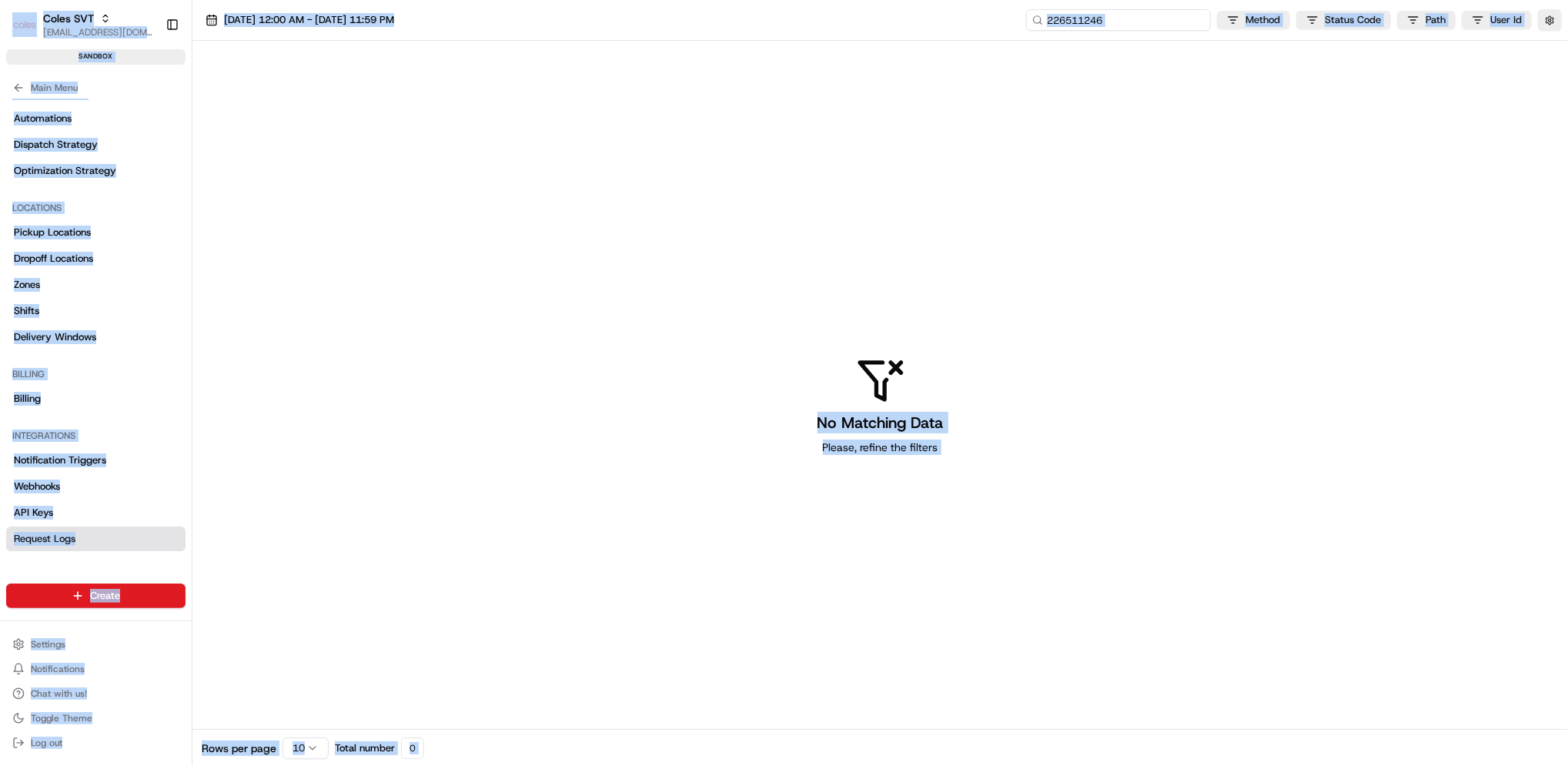
click at [1119, 20] on input "226511246" at bounding box center [1119, 20] width 185 height 21
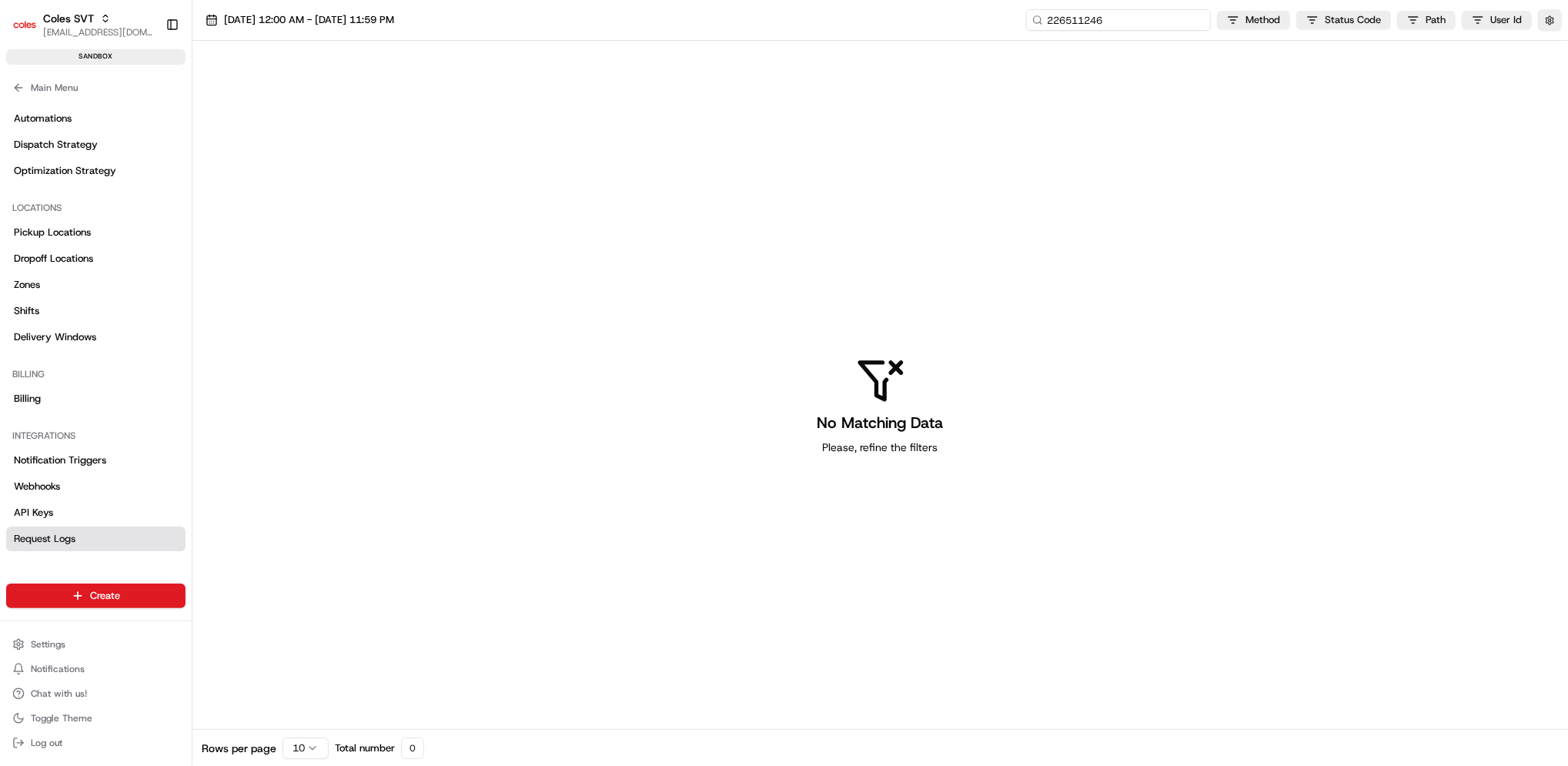
click at [1119, 20] on input "226511246" at bounding box center [1119, 20] width 185 height 21
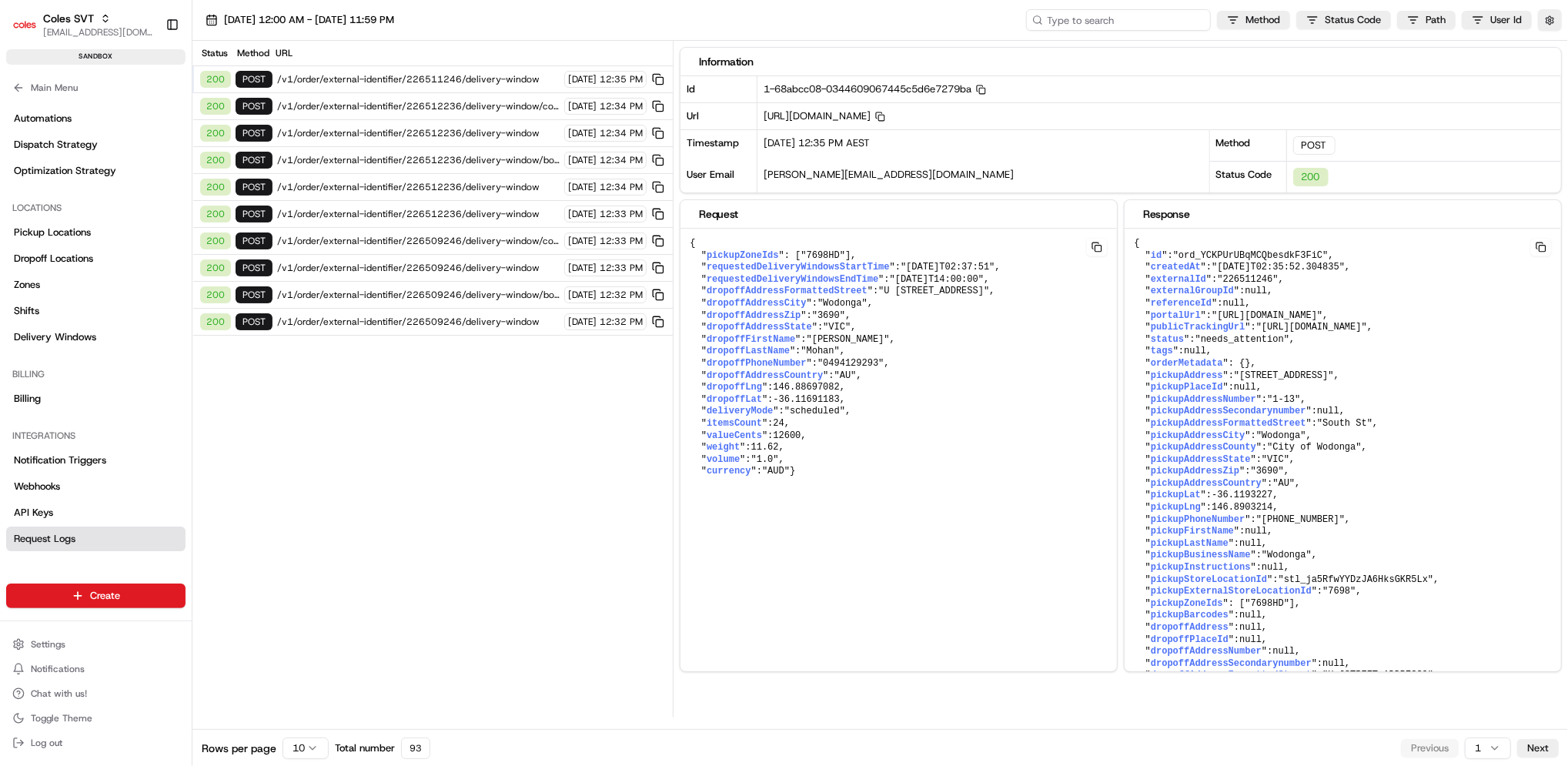
click at [1181, 26] on input at bounding box center [1119, 20] width 185 height 21
paste input "3222868dc97018e6bdc3b15f1c59f20f"
type input "3222868dc97018e6bdc3b15f1c59f20f"
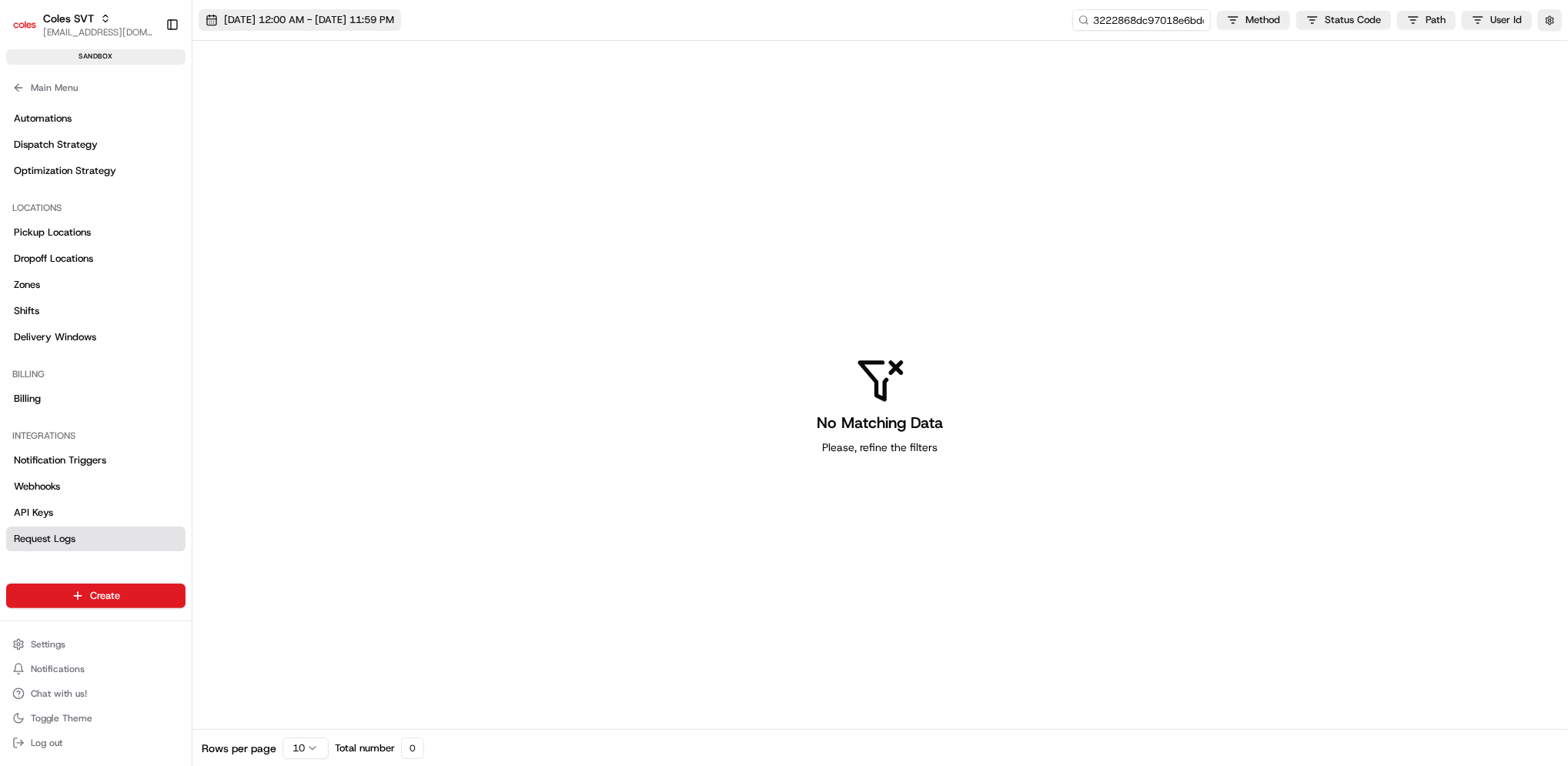
click at [394, 15] on span "[DATE] 12:00 AM - [DATE] 11:59 PM" at bounding box center [309, 20] width 170 height 14
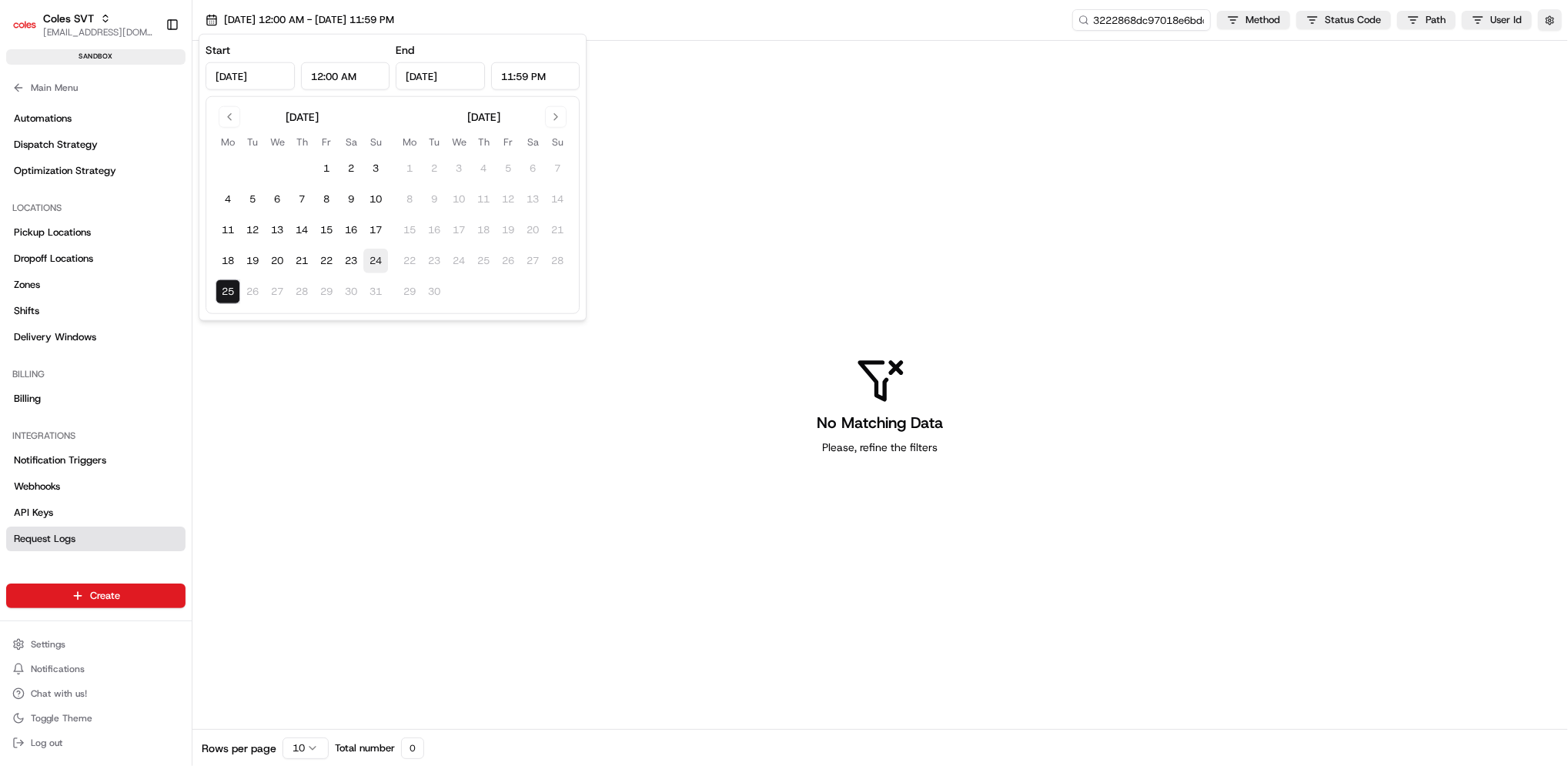
click at [363, 259] on button "24" at bounding box center [375, 260] width 24 height 24
type input "[DATE]"
click at [248, 292] on td "26" at bounding box center [252, 291] width 24 height 24
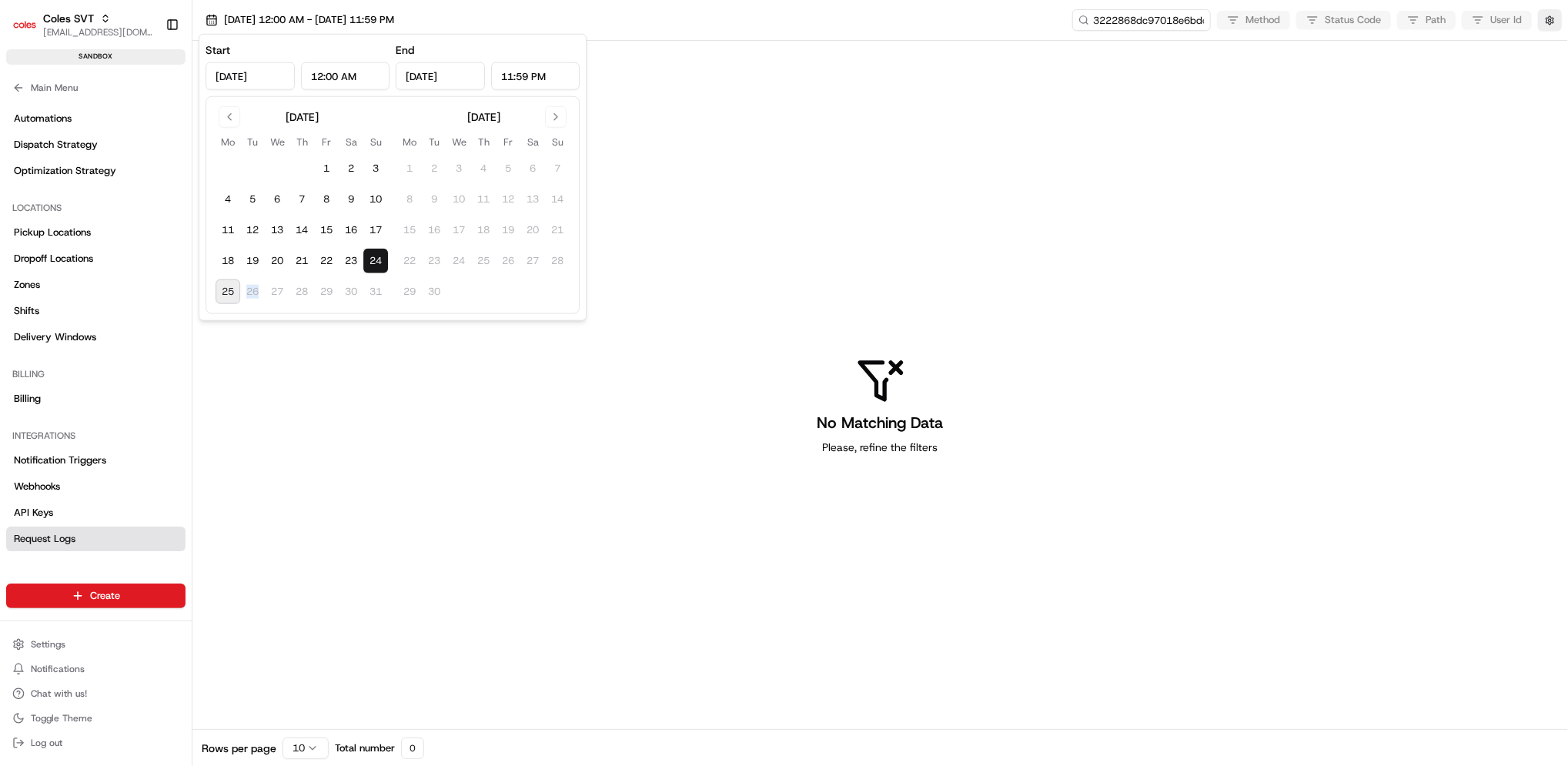
drag, startPoint x: 248, startPoint y: 292, endPoint x: 433, endPoint y: 37, distance: 315.0
click at [249, 292] on td "26" at bounding box center [252, 291] width 24 height 24
click at [231, 285] on button "25" at bounding box center [228, 291] width 24 height 24
type input "[DATE]"
click at [386, 407] on div "No Matching Data Please, refine the filters" at bounding box center [880, 405] width 1376 height 729
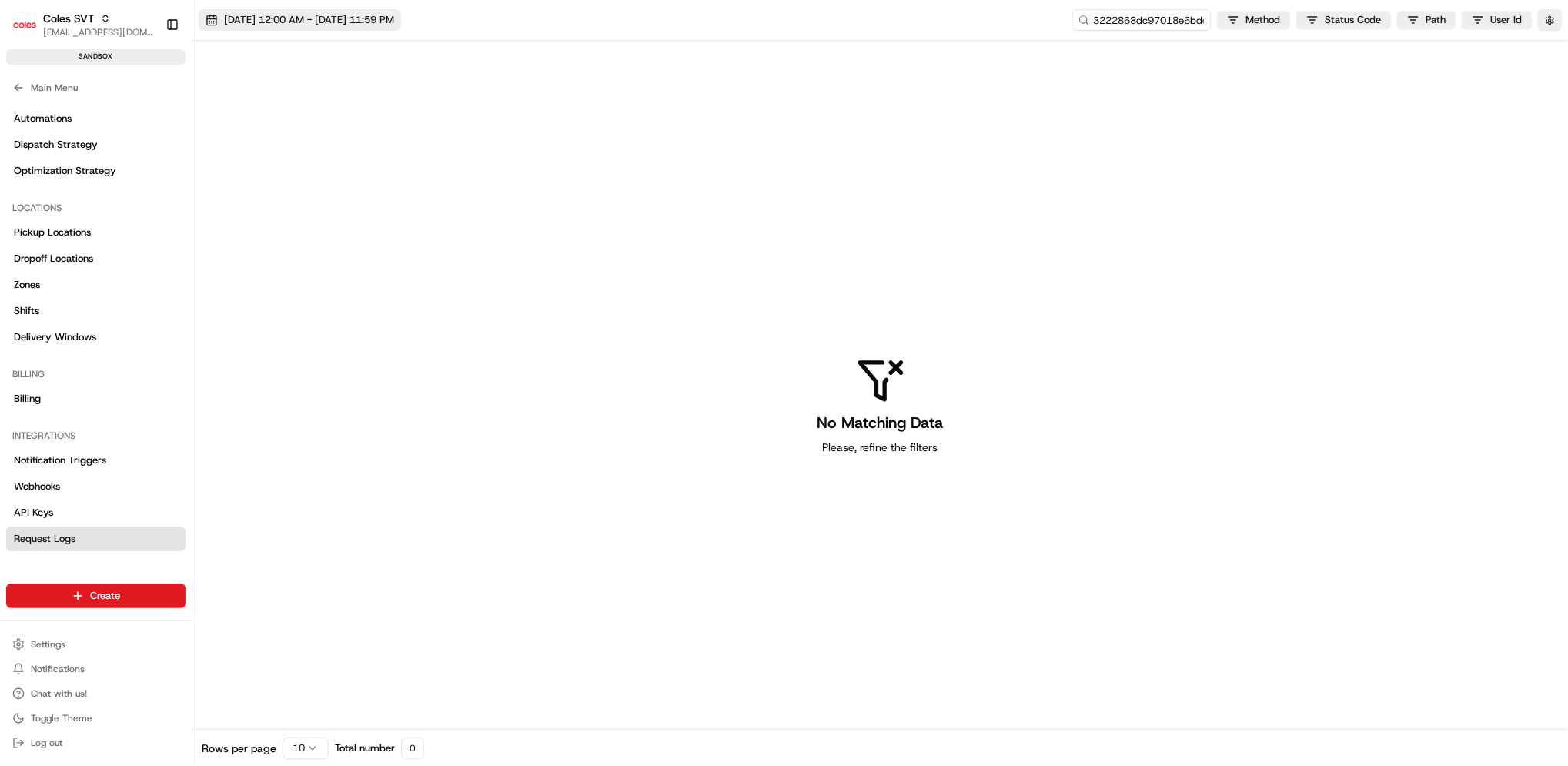
click at [394, 20] on span "[DATE] 12:00 AM - [DATE] 11:59 PM" at bounding box center [309, 20] width 170 height 14
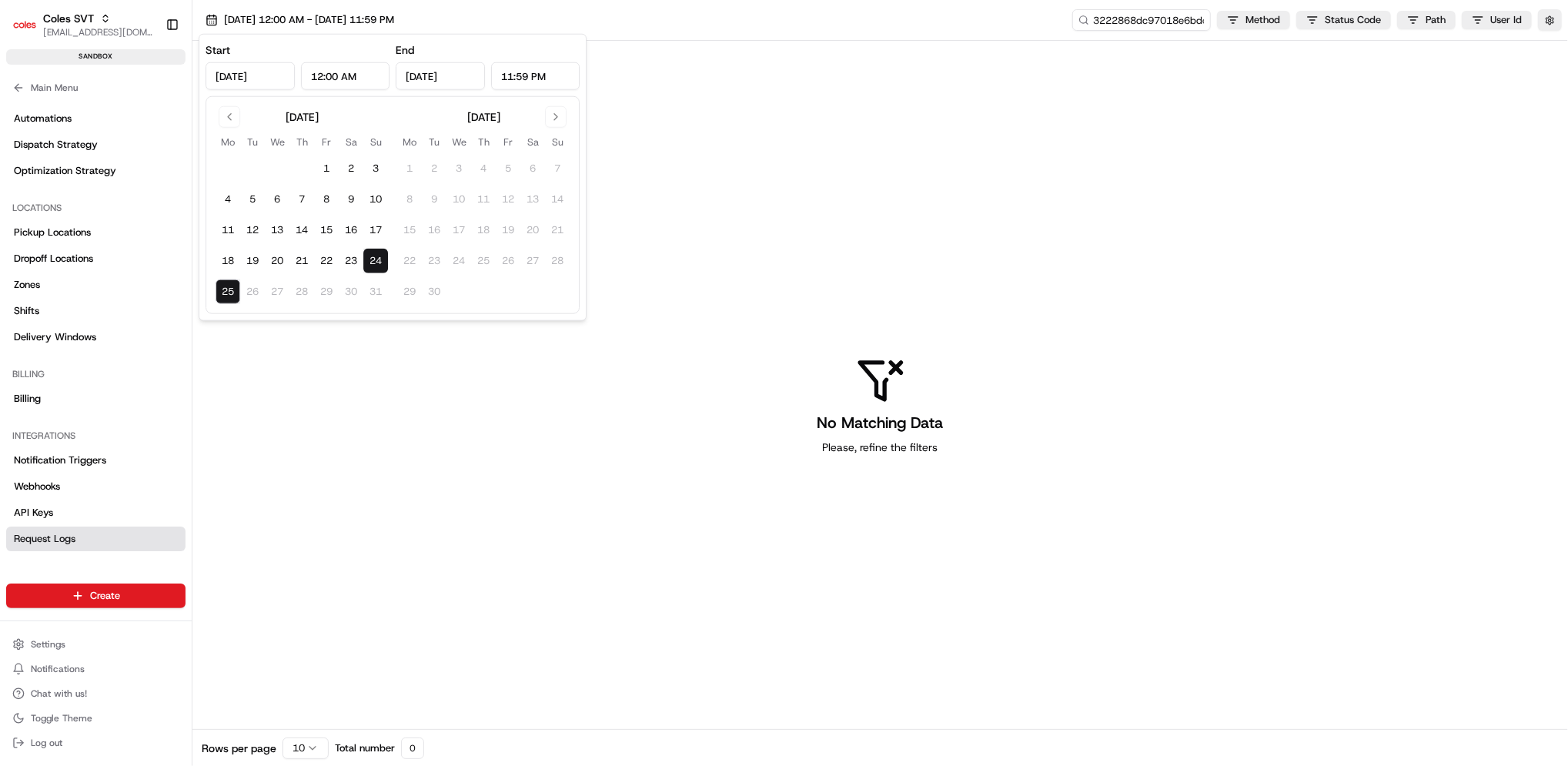
click at [435, 83] on input "[DATE]" at bounding box center [441, 77] width 90 height 28
drag, startPoint x: 438, startPoint y: 77, endPoint x: 427, endPoint y: 76, distance: 11.0
click at [427, 76] on input "[DATE]" at bounding box center [441, 77] width 90 height 28
type input "[DATE]"
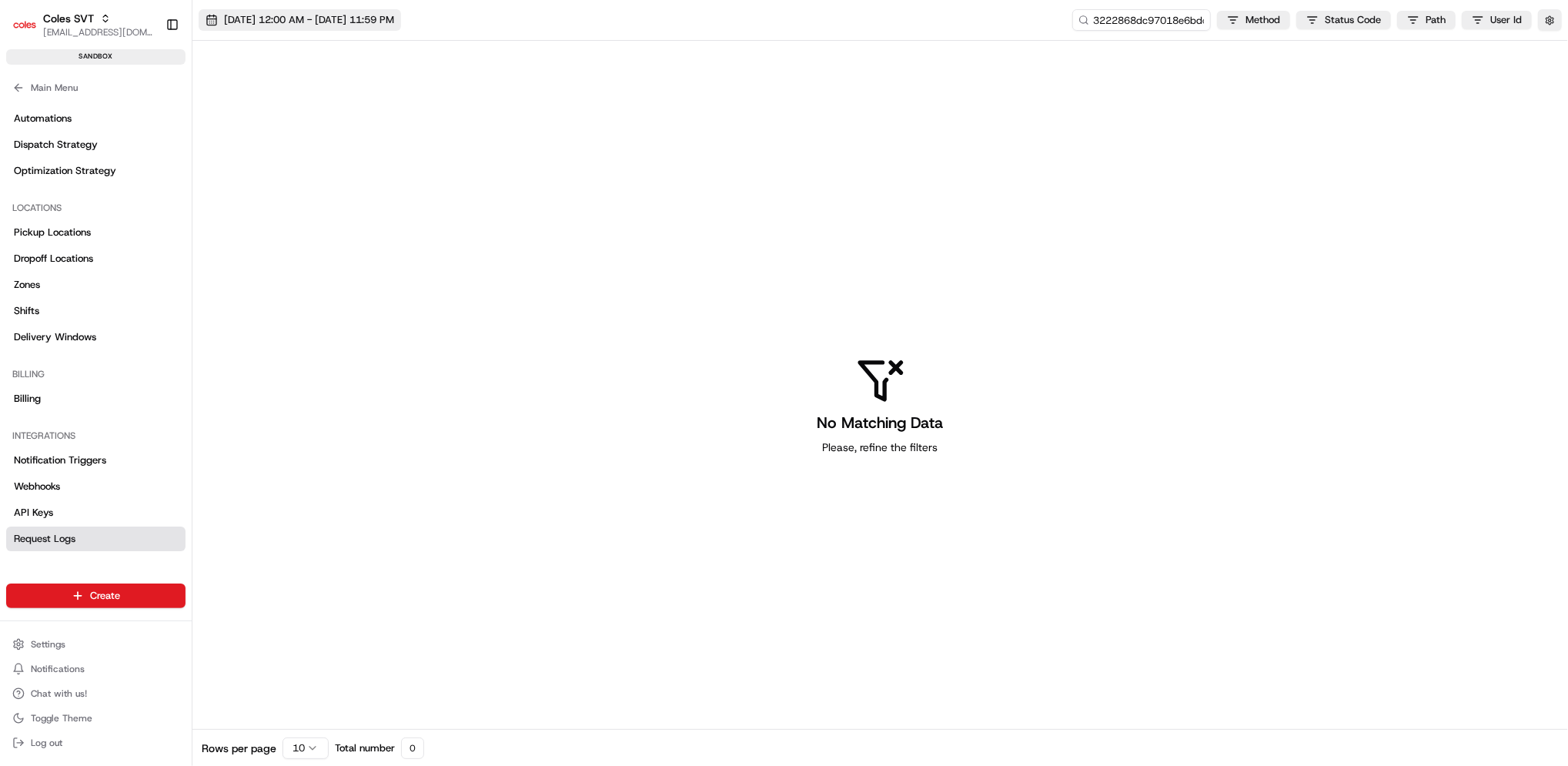
click at [375, 28] on button "[DATE] 12:00 AM - [DATE] 11:59 PM" at bounding box center [300, 20] width 203 height 21
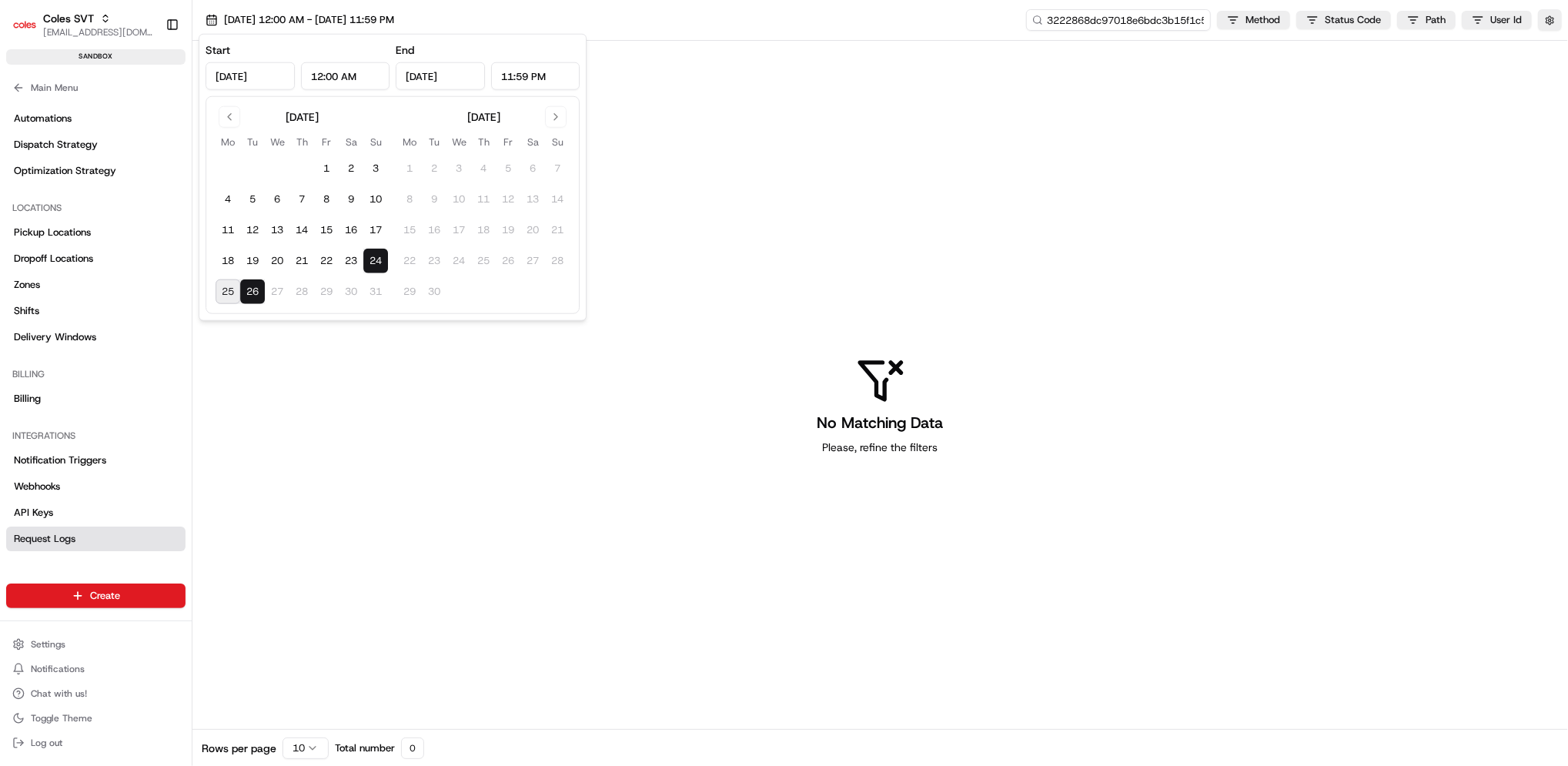
click at [1151, 20] on input "3222868dc97018e6bdc3b15f1c59f20f" at bounding box center [1119, 20] width 185 height 21
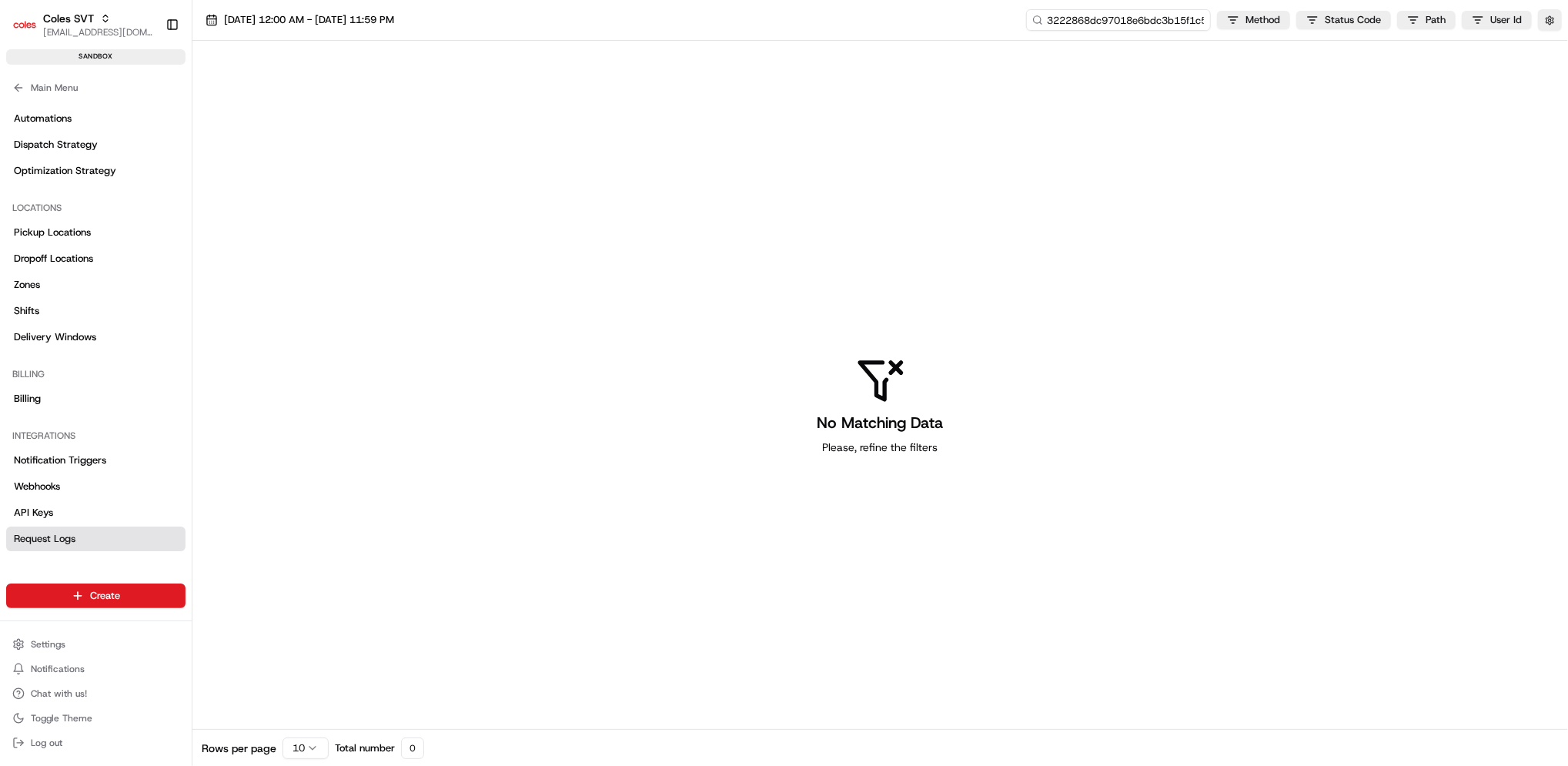
paste input "1-68abcc08-0344609067445c5d6e7279ba"
type input "1-68abcc08-0344609067445c5d6e7279ba"
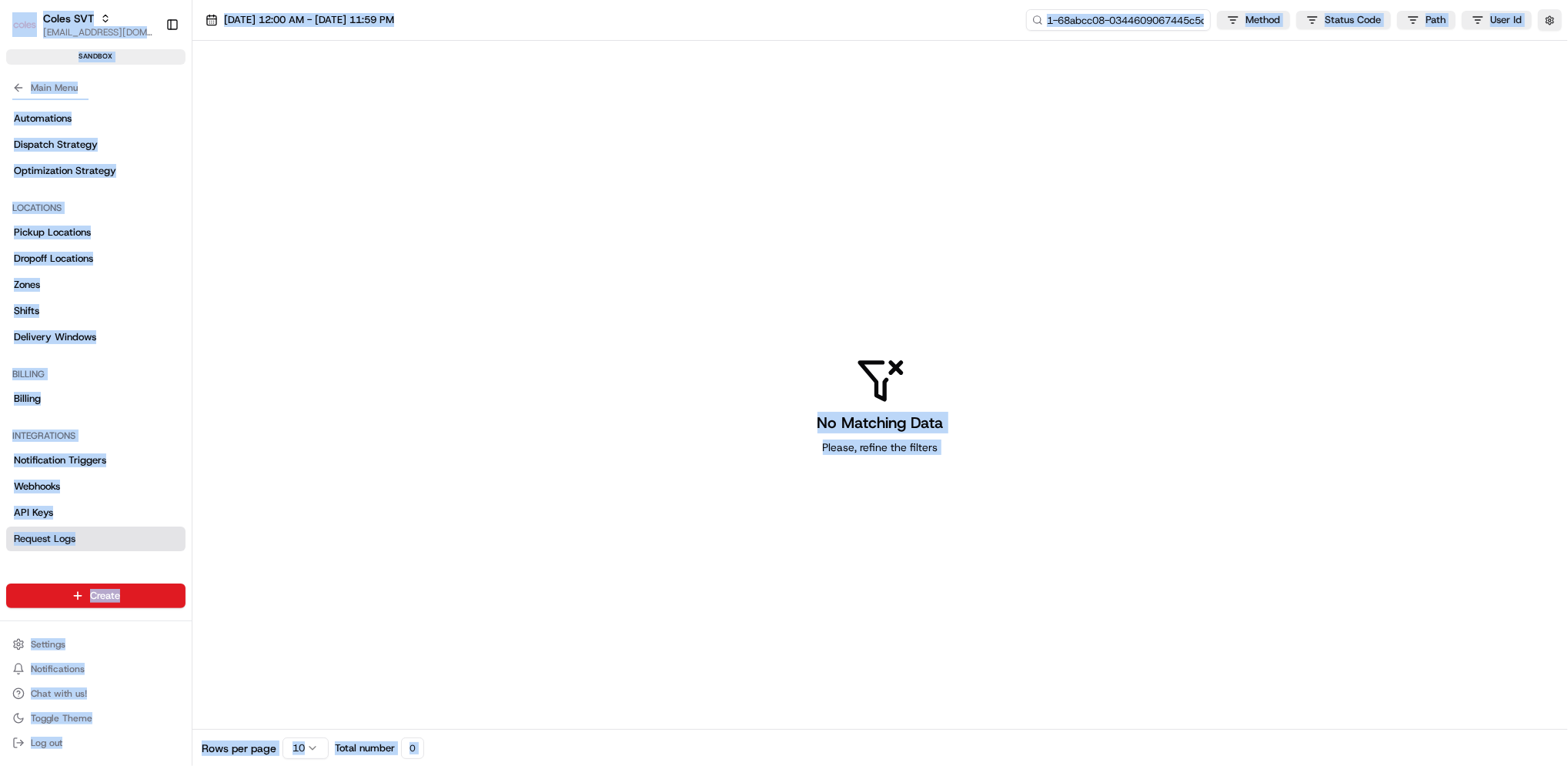
click at [1151, 20] on input "1-68abcc08-0344609067445c5d6e7279ba" at bounding box center [1119, 20] width 185 height 21
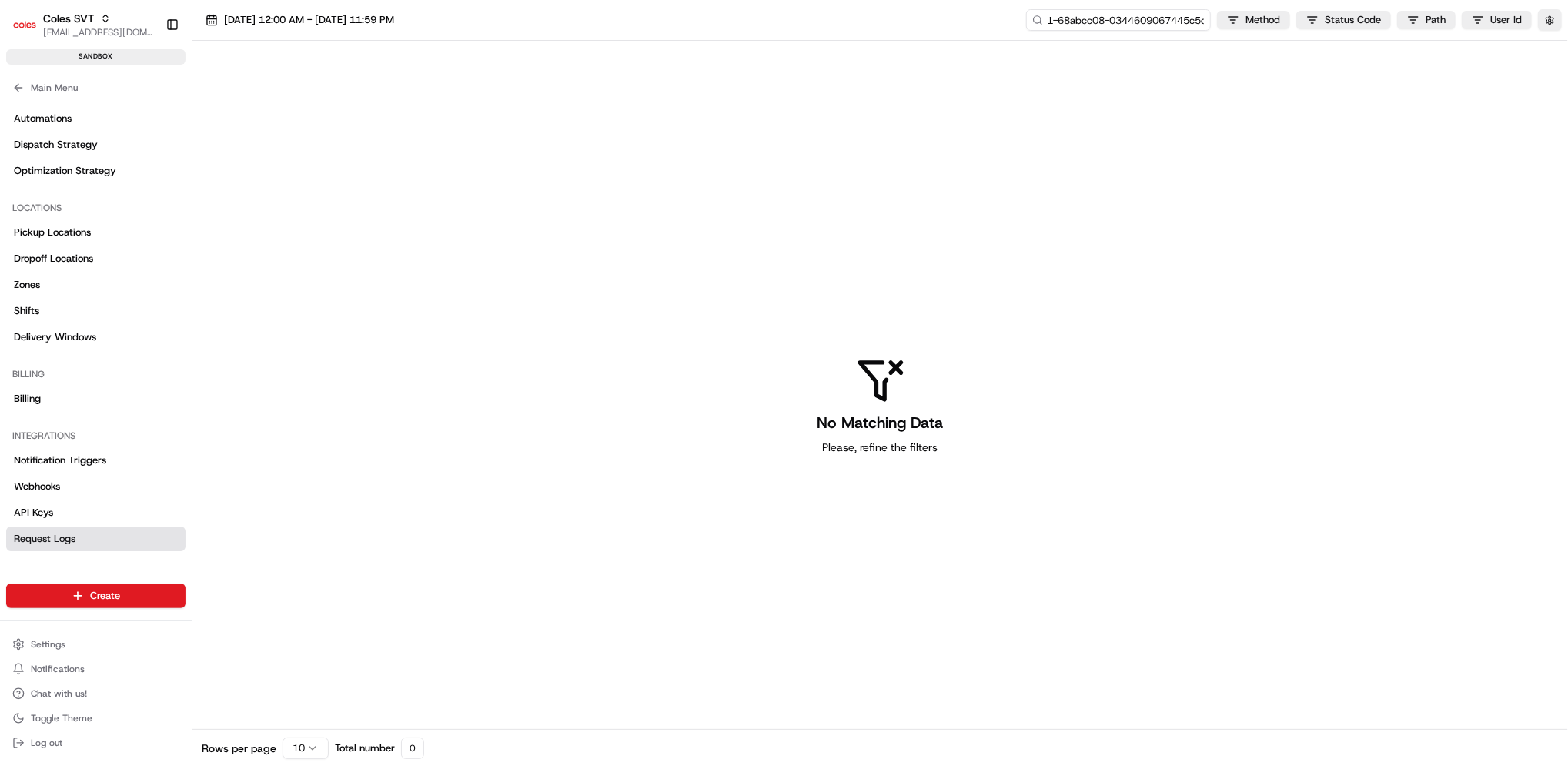
click at [1151, 20] on input "1-68abcc08-0344609067445c5d6e7279ba" at bounding box center [1119, 20] width 185 height 21
type input "1-68abcc08-0344609067445c5d6e7279ba"
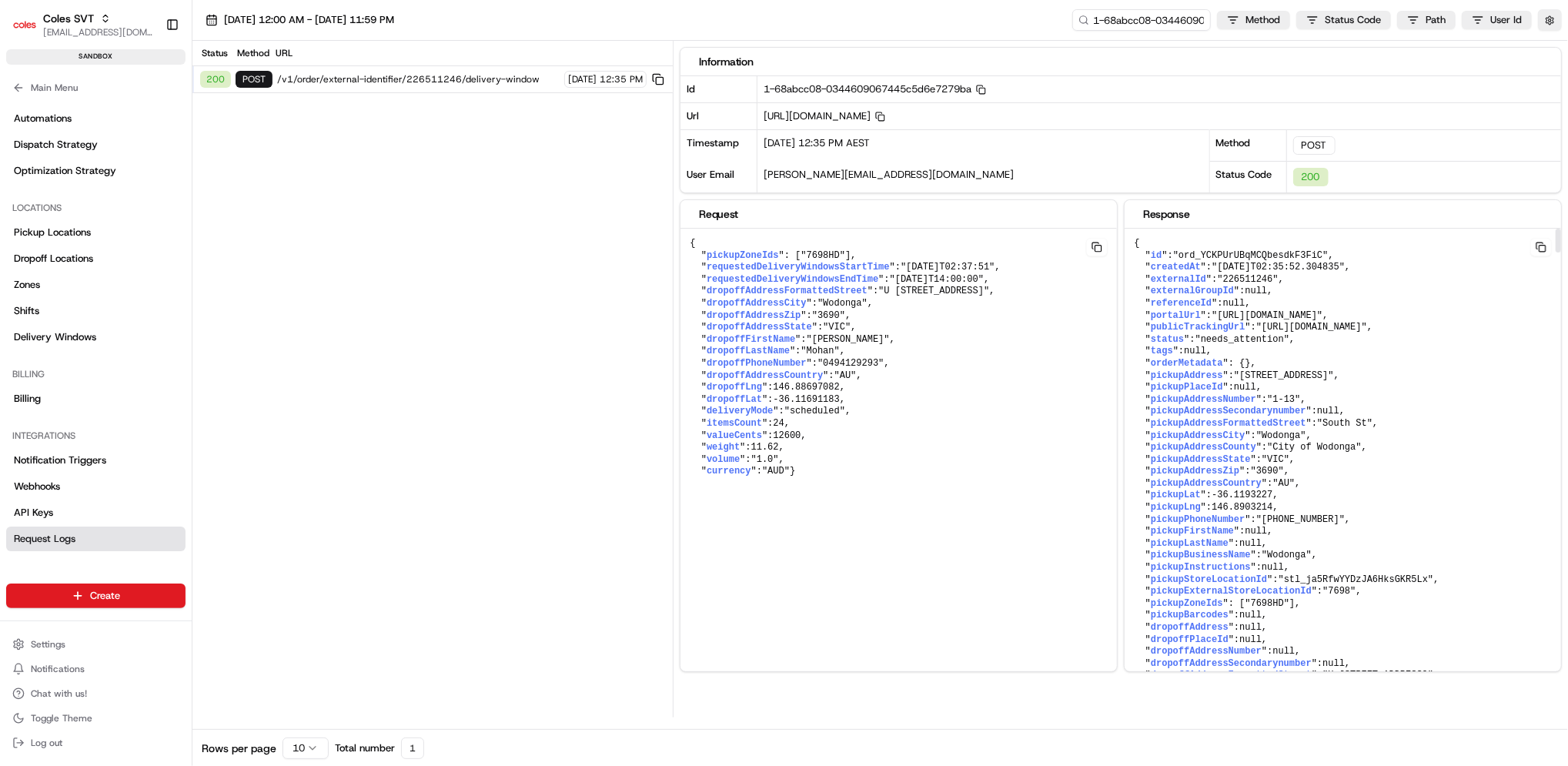
click at [1117, 422] on pre "{ " id ": "ord_YCKPUrUBqMCQbesdkF3FiC" , " createdAt ": "[DATE]T02:35:52.304835…" at bounding box center [899, 357] width 437 height 258
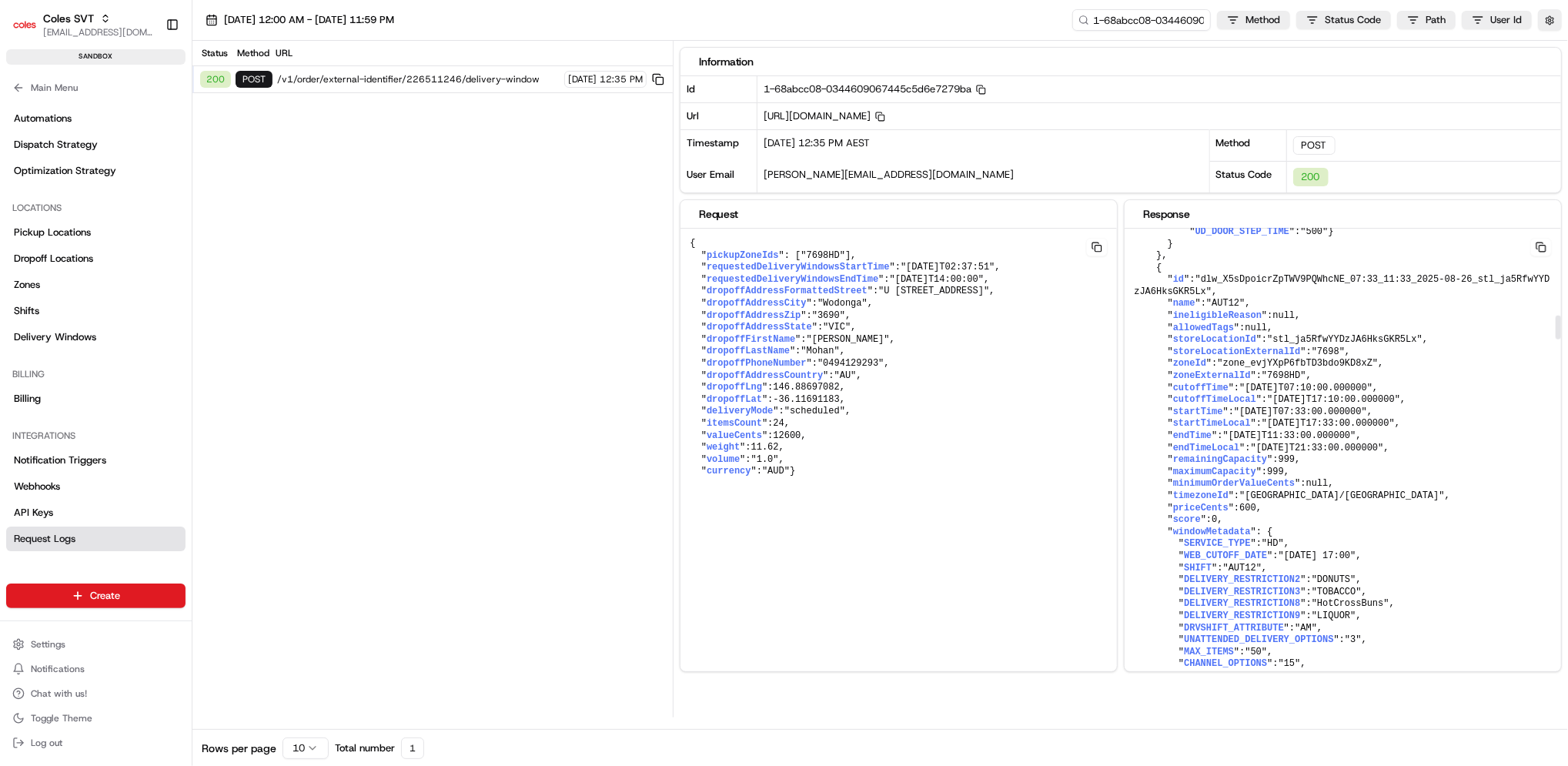
scroll to position [1729, 0]
click at [1117, 403] on pre "{ " id ": "ord_YCKPUrUBqMCQbesdkF3FiC" , " createdAt ": "[DATE]T02:35:52.304835…" at bounding box center [899, 357] width 437 height 258
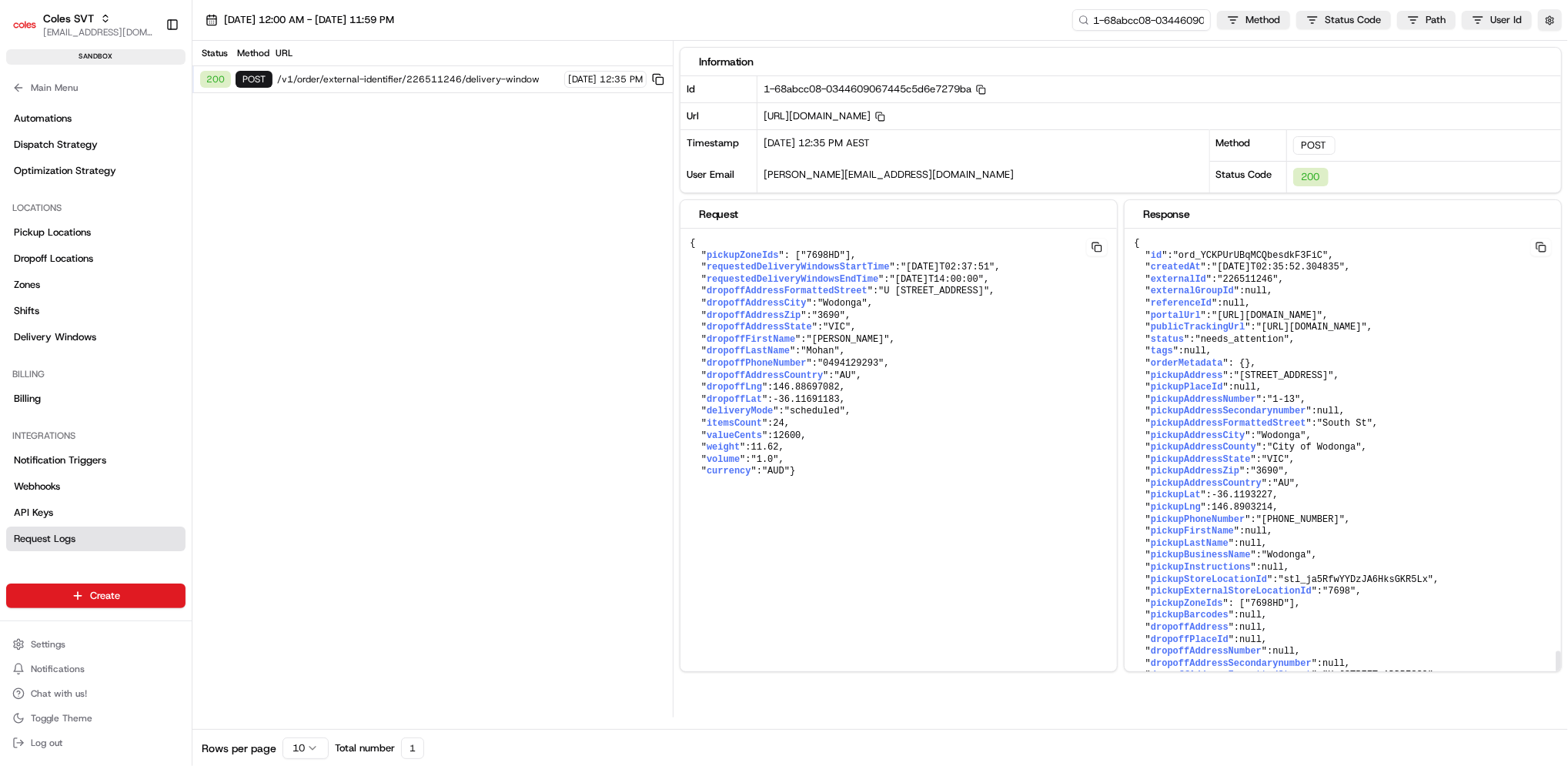
scroll to position [8411, 0]
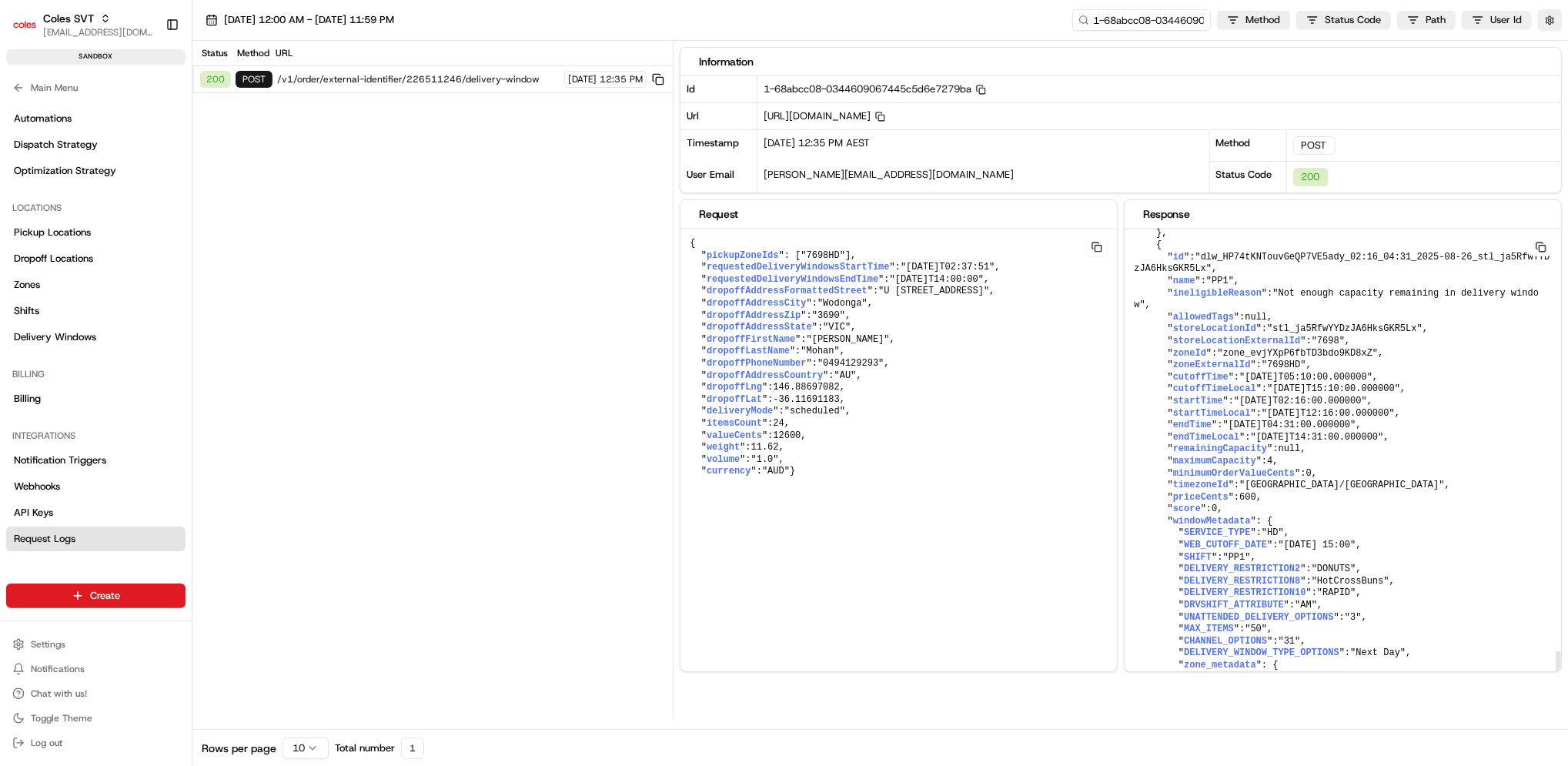
click at [1117, 469] on pre "{ " id ": "ord_YCKPUrUBqMCQbesdkF3FiC" , " createdAt ": "[DATE]T02:35:52.304835…" at bounding box center [899, 357] width 437 height 258
drag, startPoint x: 1273, startPoint y: 474, endPoint x: 1524, endPoint y: 481, distance: 251.1
click at [1117, 481] on pre "{ " id ": "ord_YCKPUrUBqMCQbesdkF3FiC" , " createdAt ": "[DATE]T02:35:52.304835…" at bounding box center [899, 357] width 437 height 258
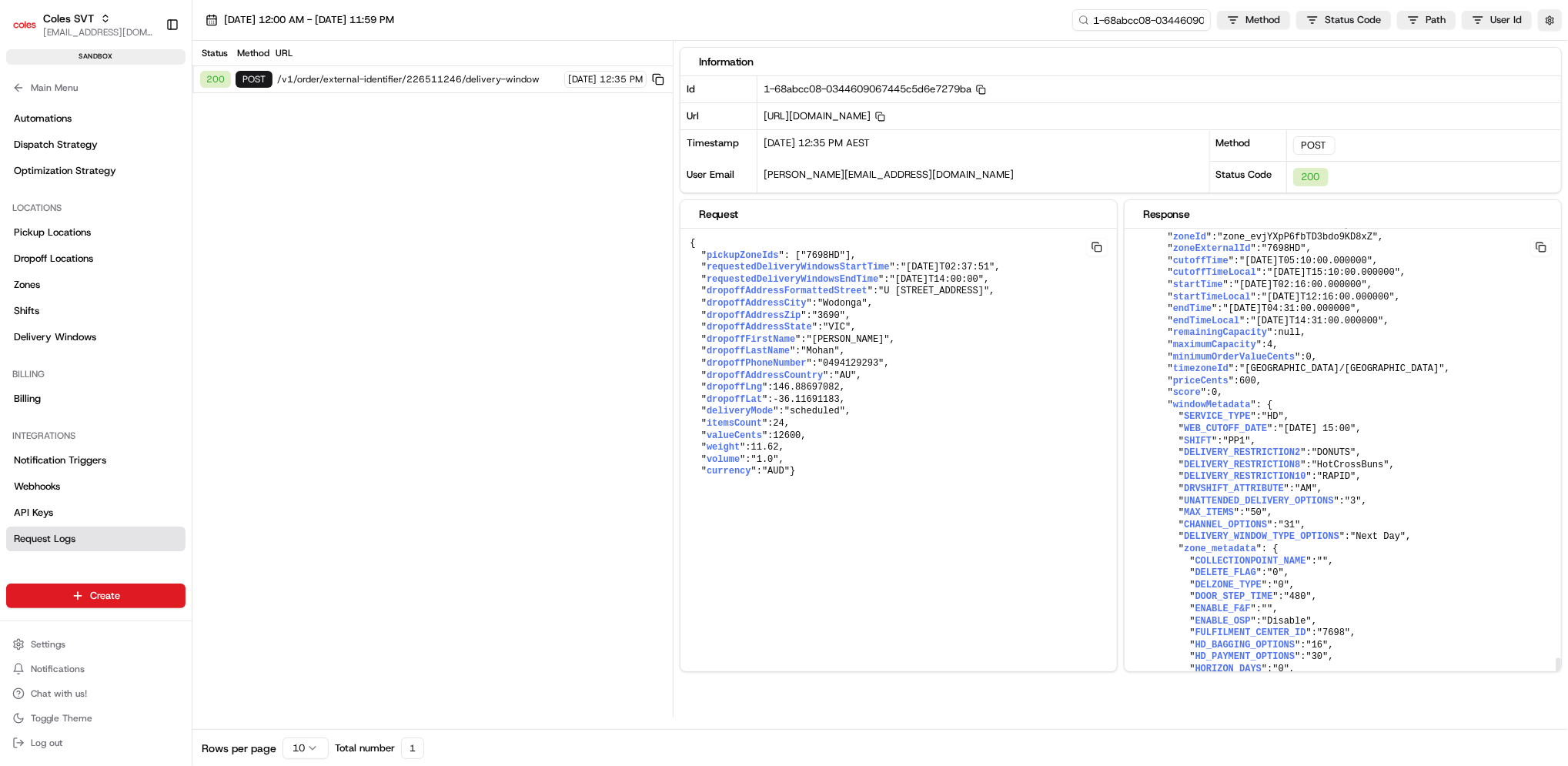
scroll to position [8547, 0]
